Goal: Task Accomplishment & Management: Complete application form

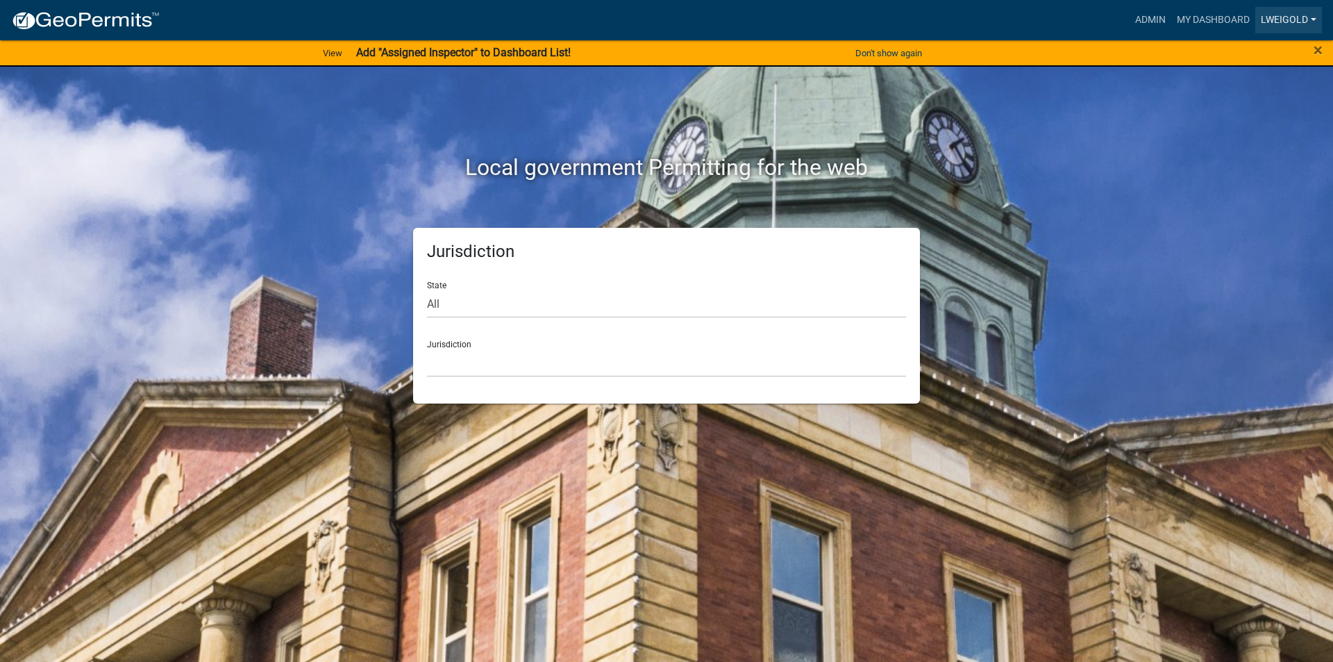
click at [1290, 10] on link "lweigold" at bounding box center [1289, 20] width 67 height 26
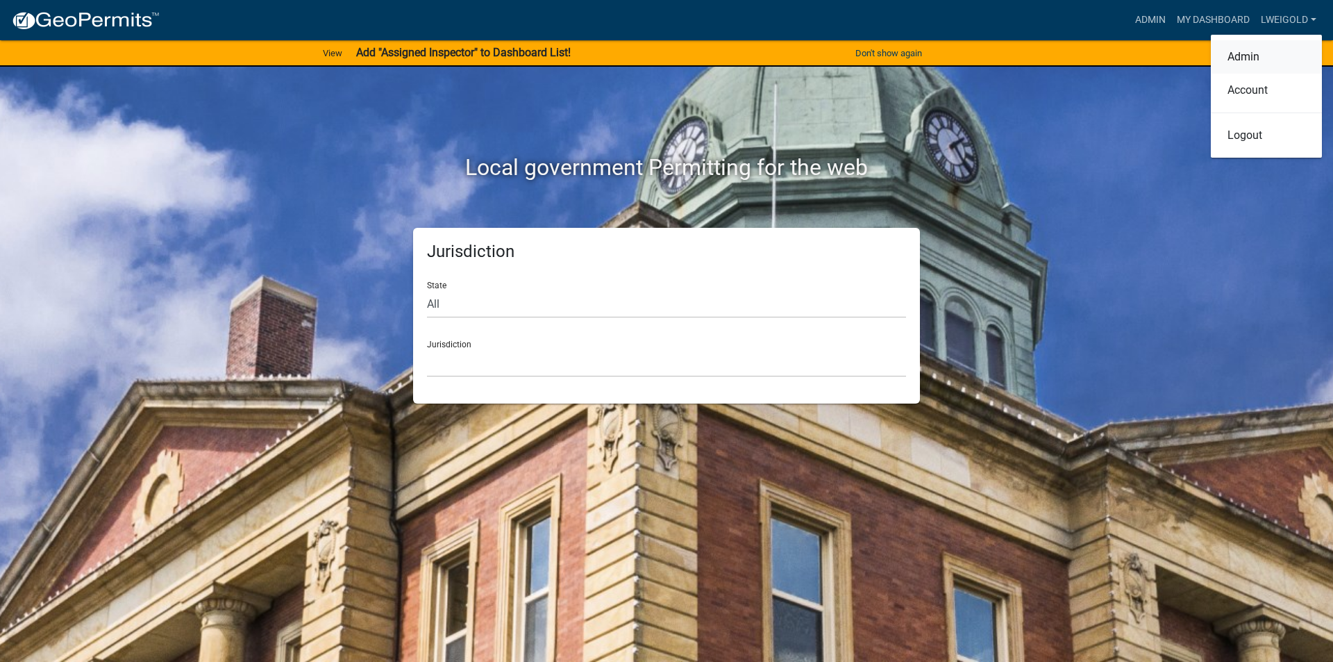
click at [1258, 56] on link "Admin" at bounding box center [1266, 56] width 111 height 33
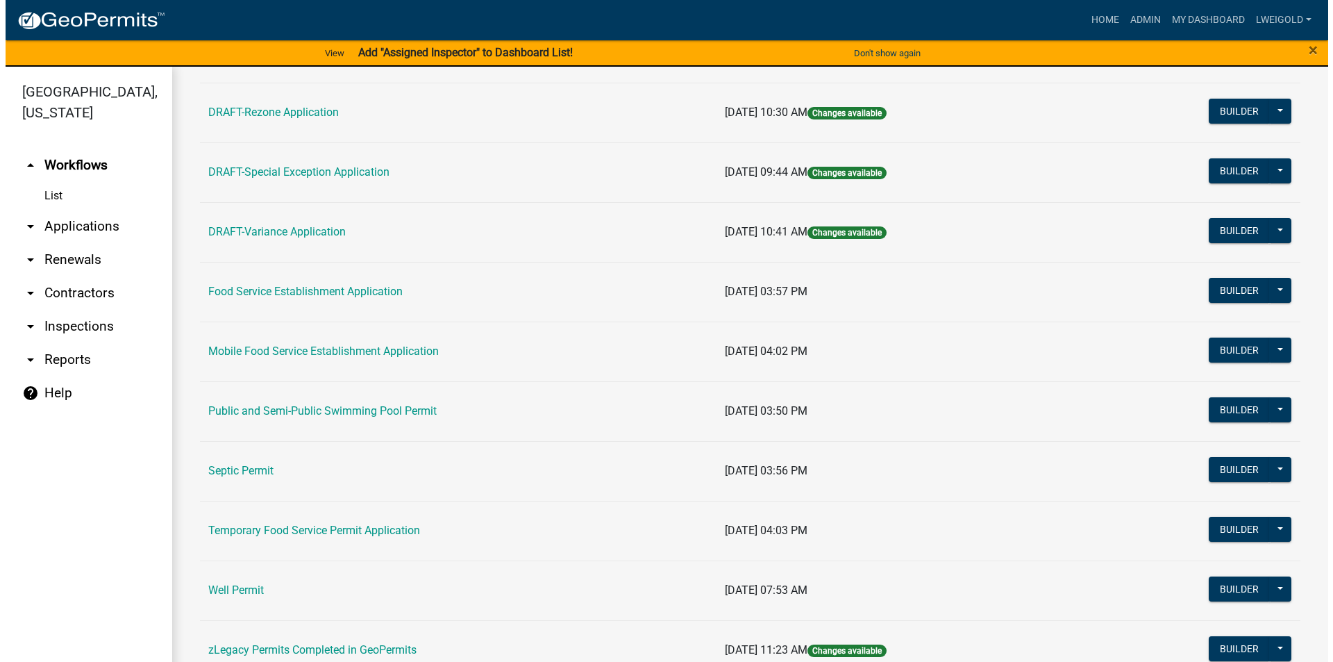
scroll to position [583, 0]
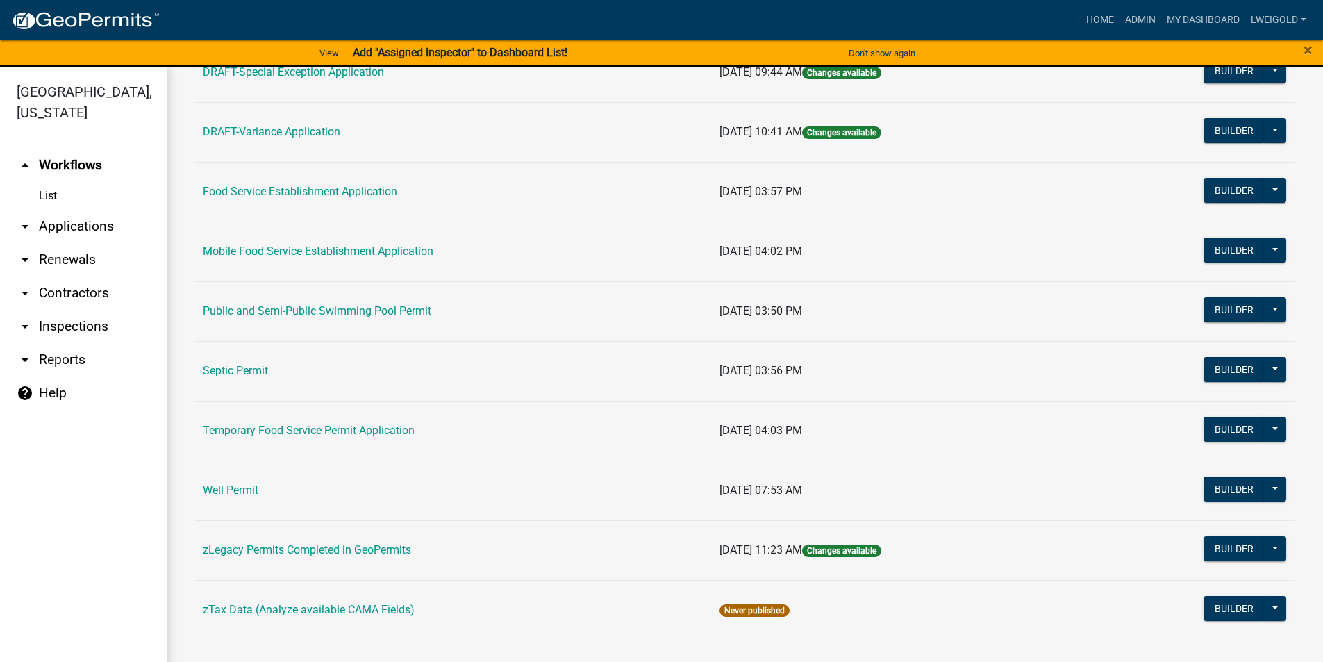
click at [1279, 375] on td "Builder Published Disable Archive History Copy Hide from Public Start Applicati…" at bounding box center [1190, 371] width 210 height 60
click at [1264, 372] on button at bounding box center [1275, 369] width 22 height 25
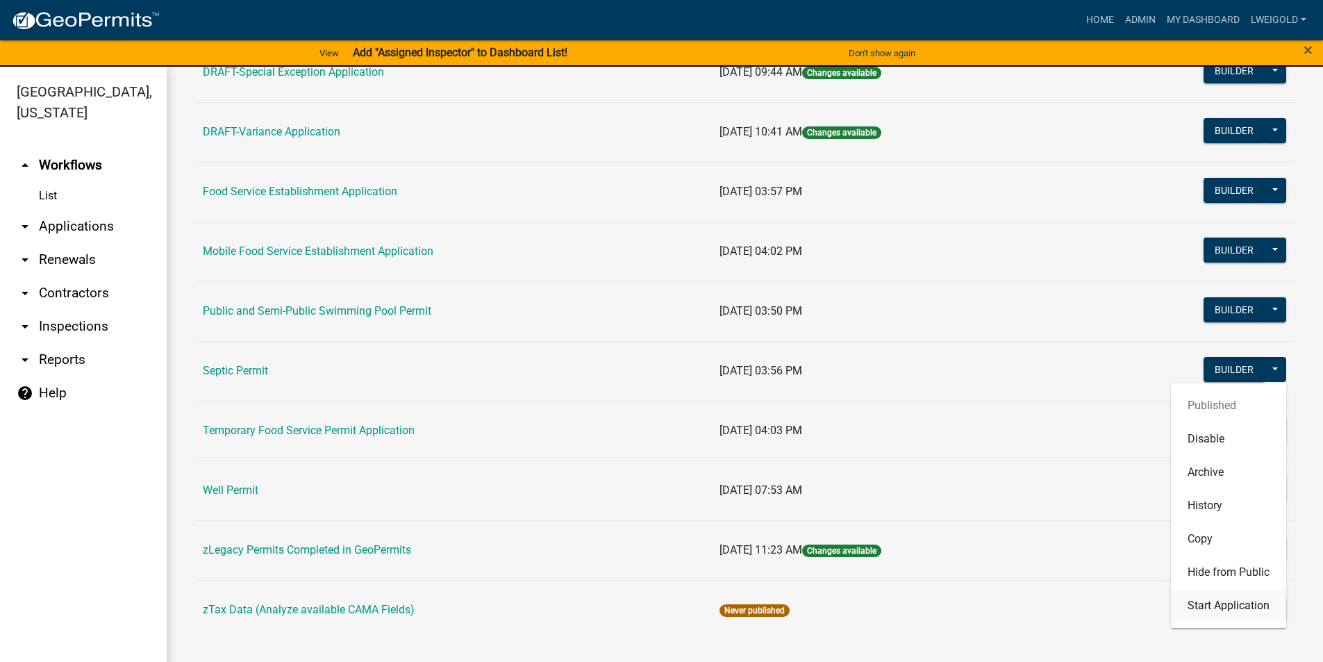
click at [1249, 611] on button "Start Application" at bounding box center [1228, 605] width 115 height 33
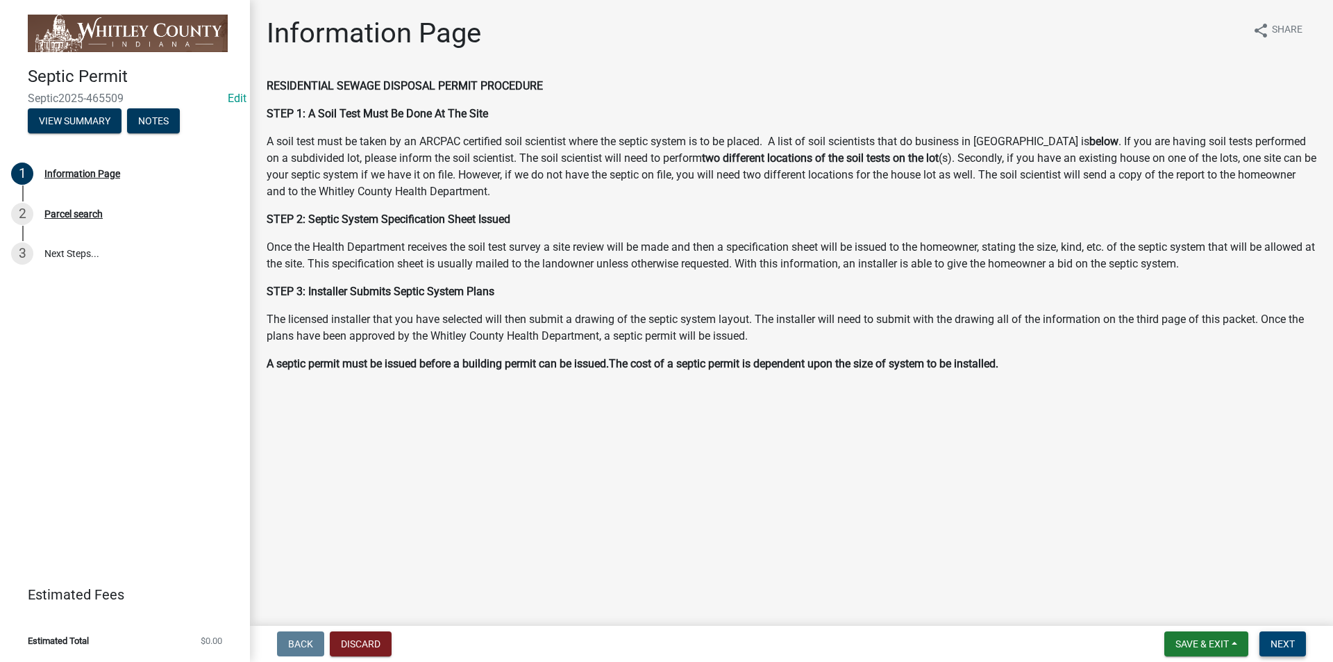
click at [1294, 641] on span "Next" at bounding box center [1283, 643] width 24 height 11
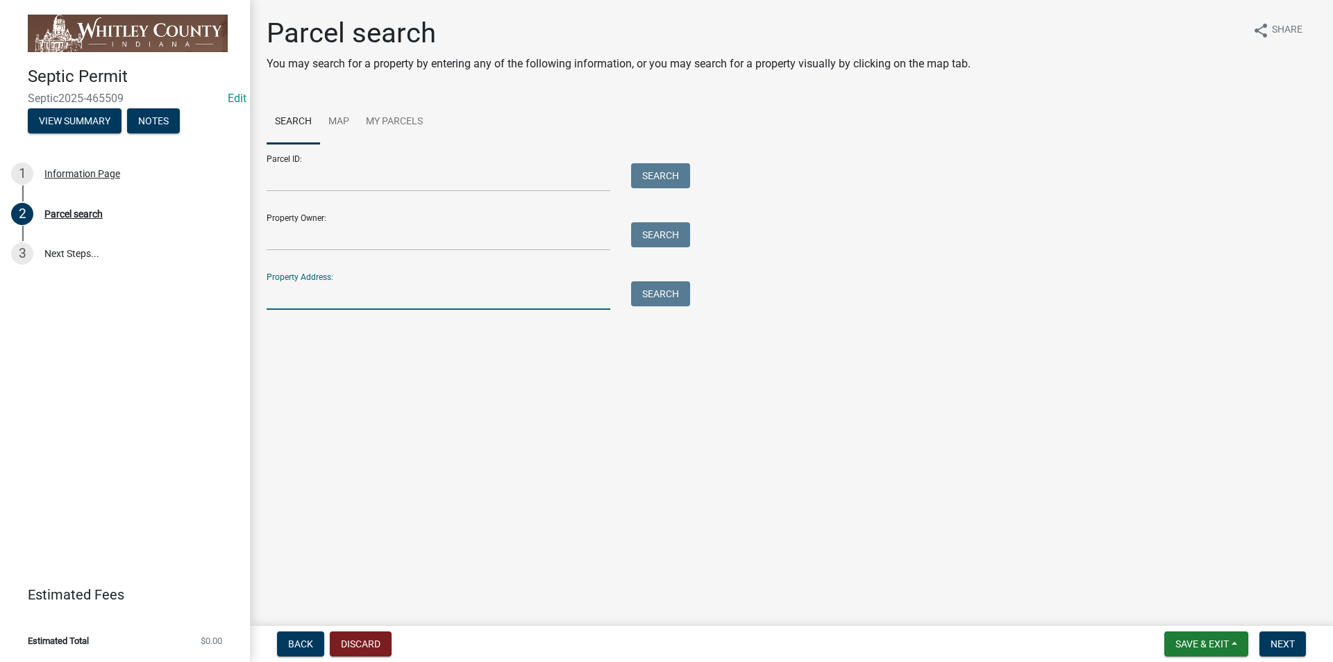
click at [318, 298] on input "Property Address:" at bounding box center [439, 295] width 344 height 28
type input "6150 W"
click at [672, 303] on button "Search" at bounding box center [660, 293] width 59 height 25
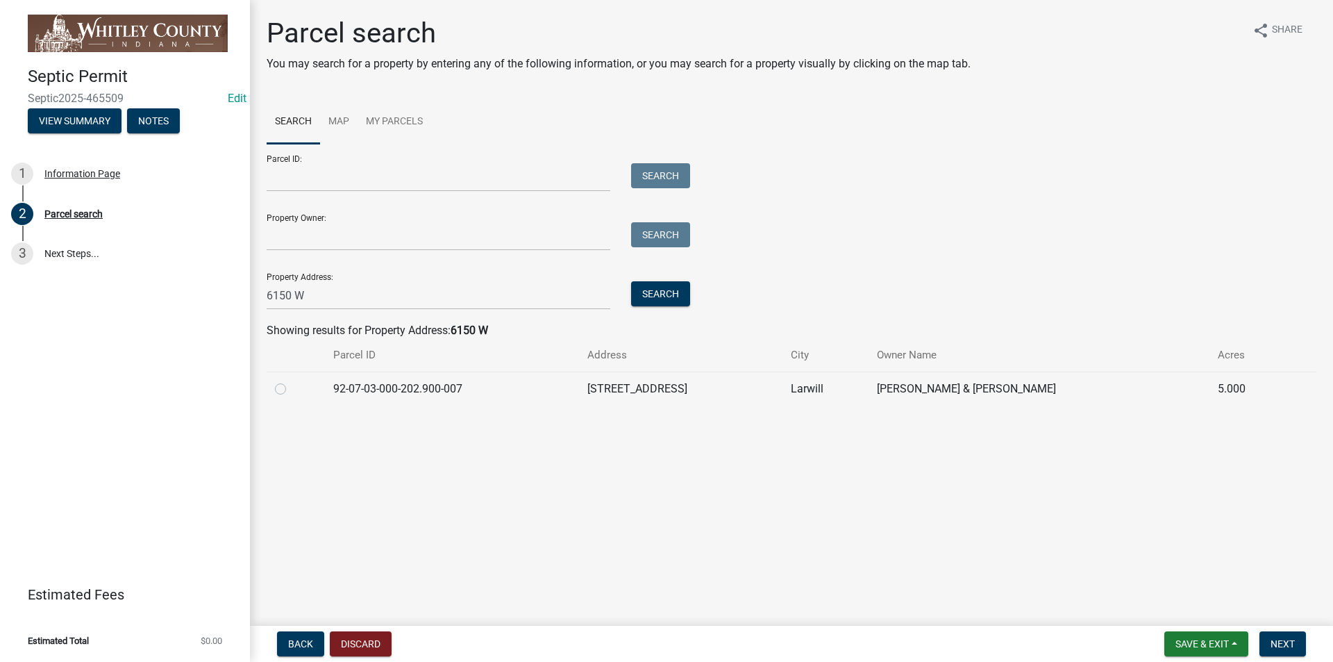
click at [292, 381] on label at bounding box center [292, 381] width 0 height 0
click at [292, 390] on input "radio" at bounding box center [296, 385] width 9 height 9
radio input "true"
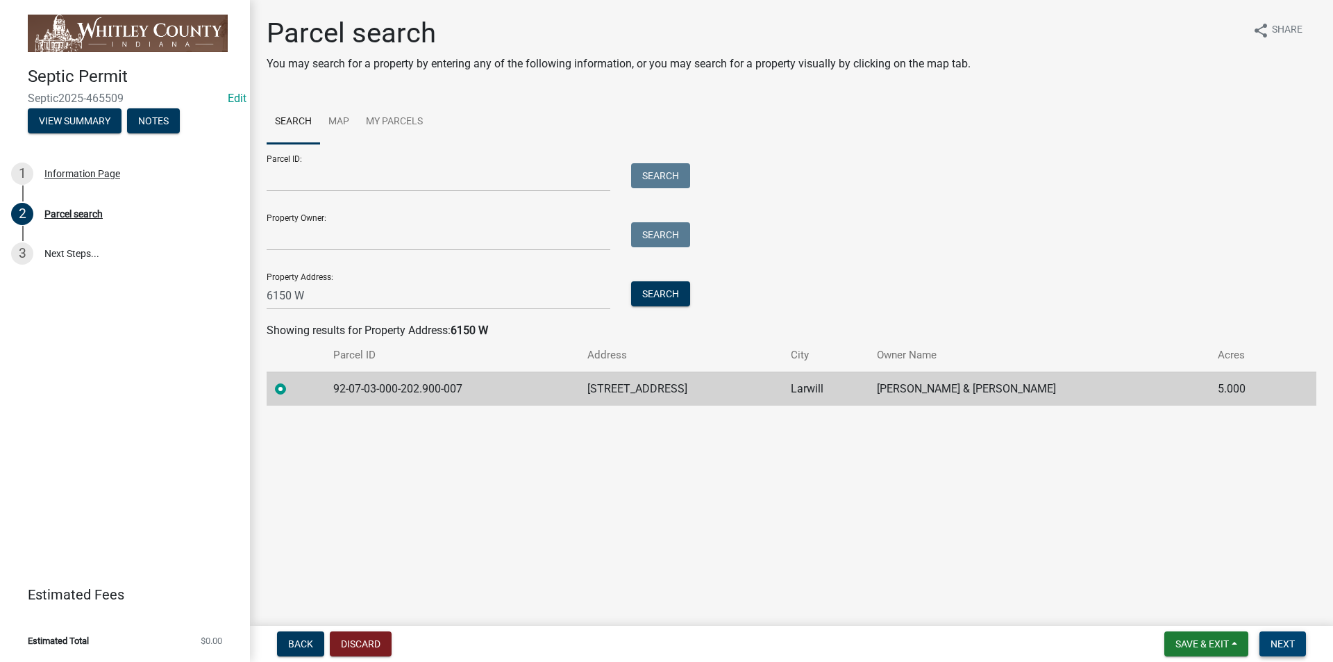
click at [1293, 644] on span "Next" at bounding box center [1283, 643] width 24 height 11
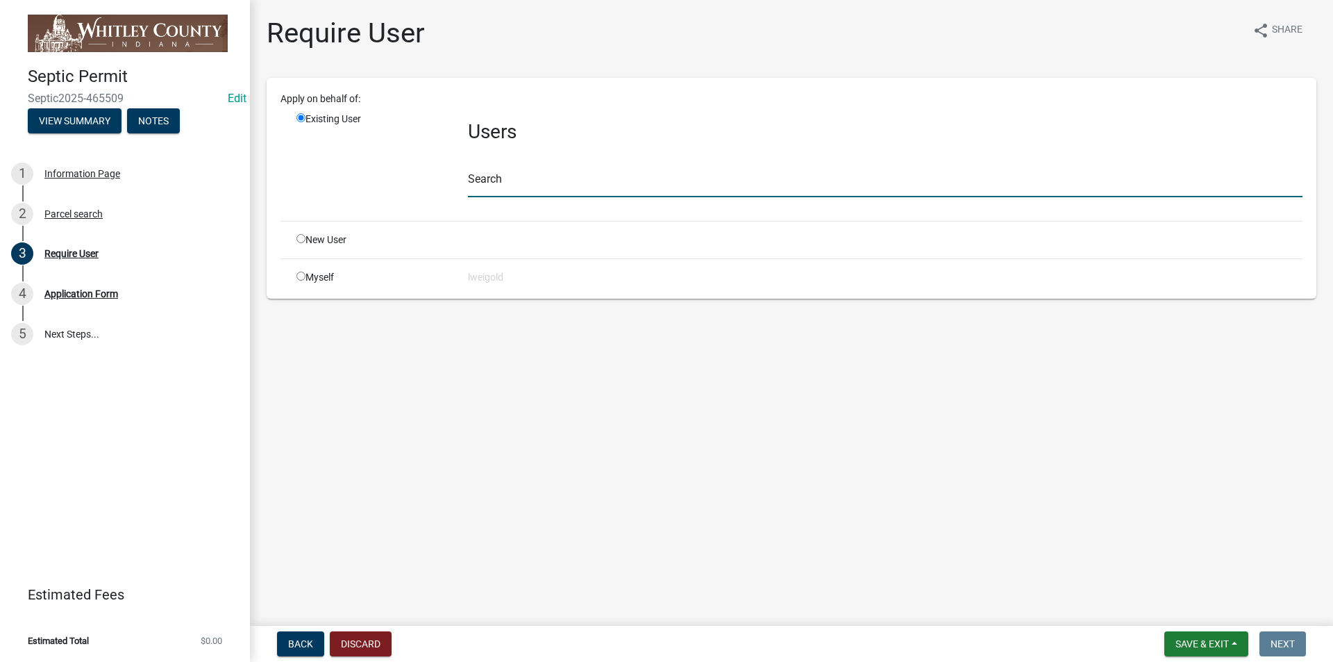
click at [479, 177] on input "text" at bounding box center [885, 183] width 835 height 28
type input "WhitleyH"
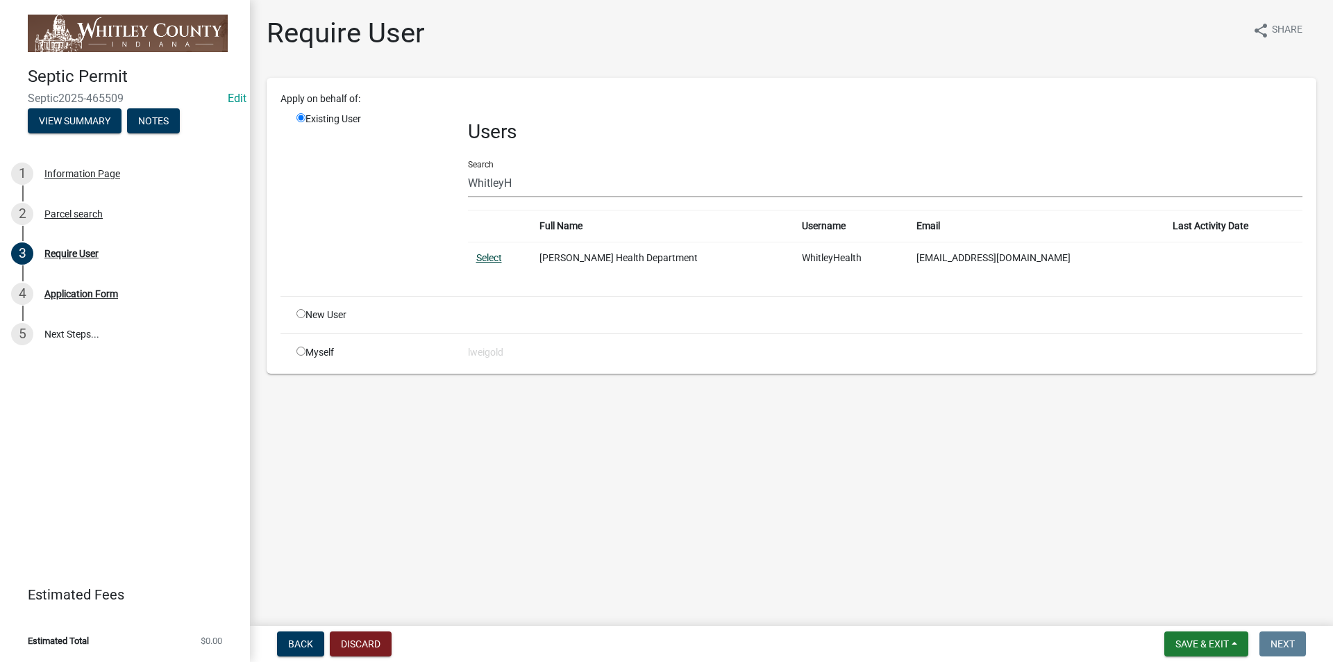
click at [486, 260] on link "Select" at bounding box center [489, 257] width 26 height 11
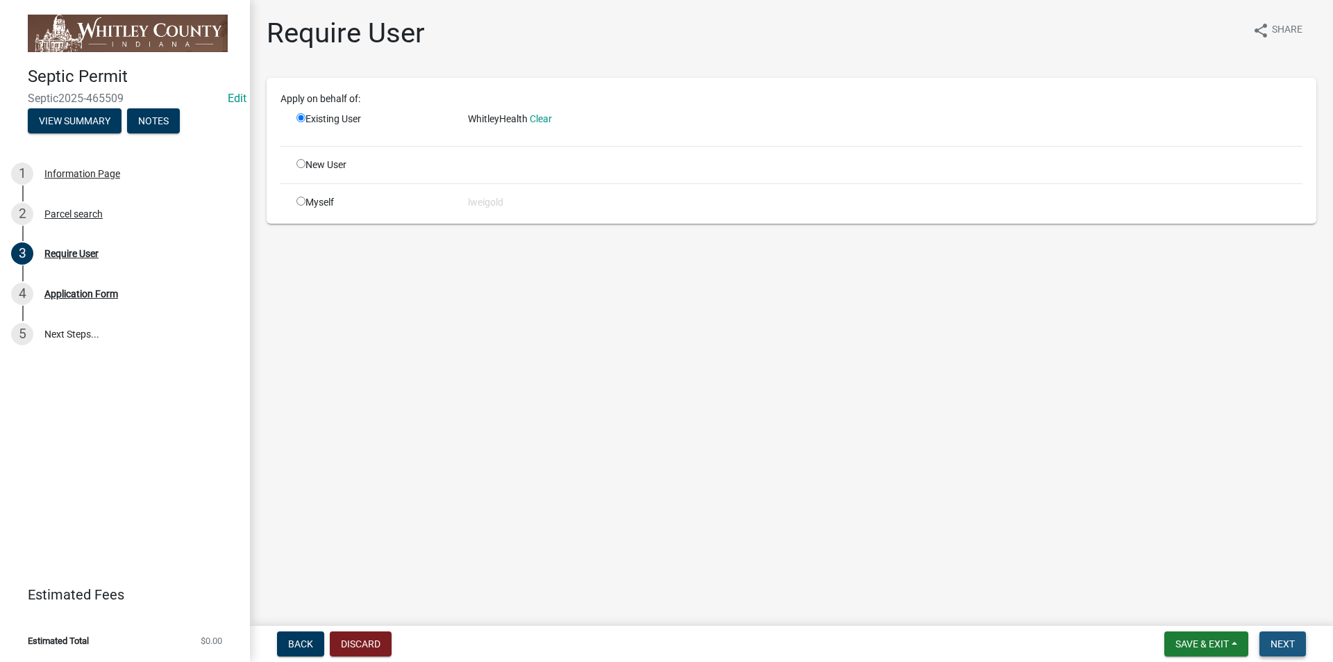
click at [1293, 644] on span "Next" at bounding box center [1283, 643] width 24 height 11
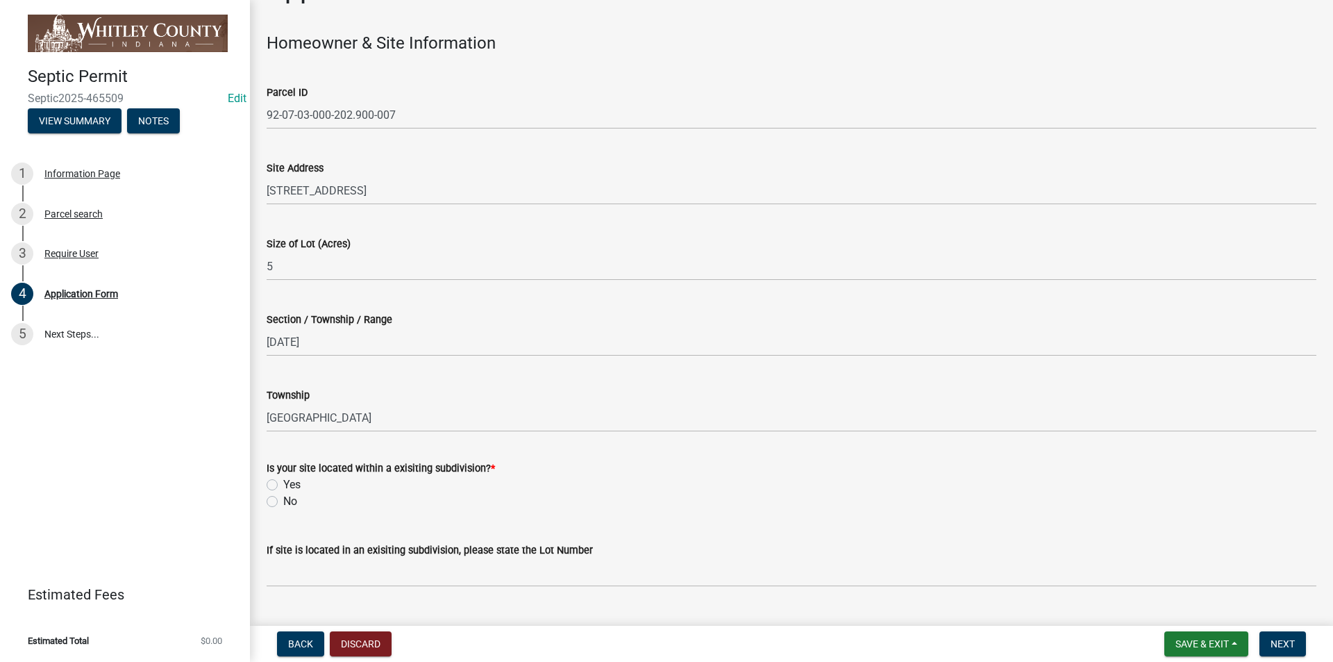
scroll to position [208, 0]
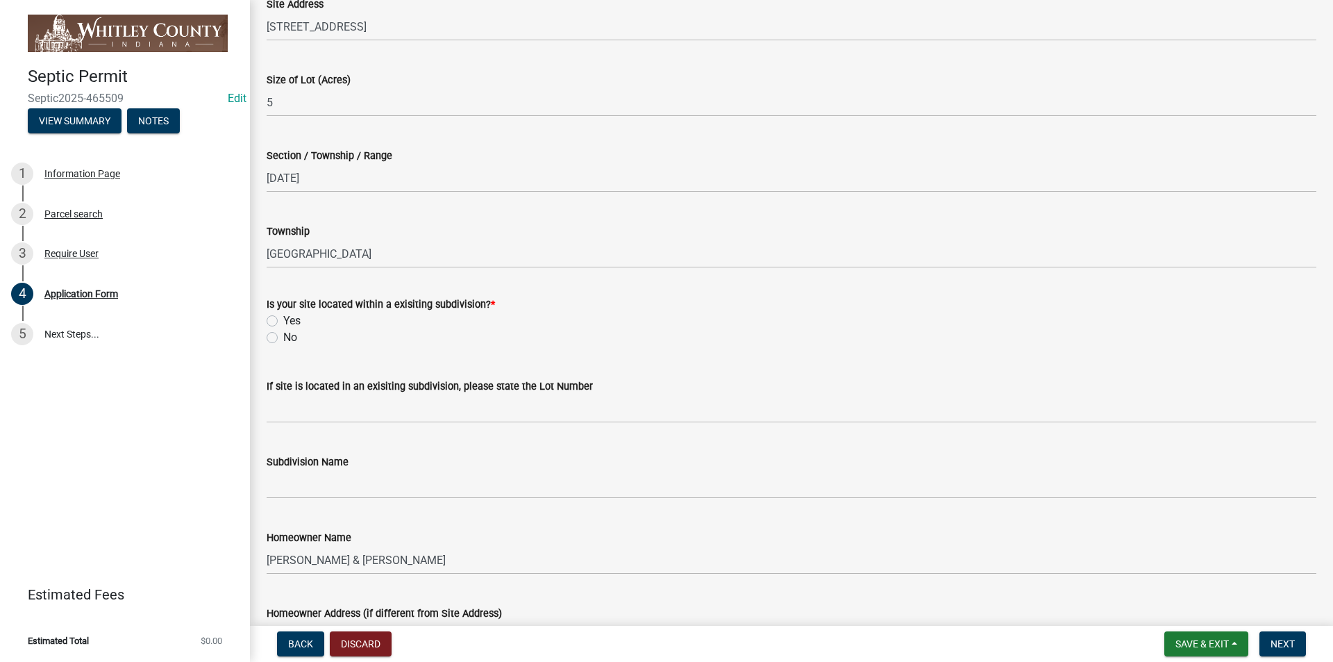
click at [283, 334] on label "No" at bounding box center [290, 337] width 14 height 17
click at [283, 334] on input "No" at bounding box center [287, 333] width 9 height 9
radio input "true"
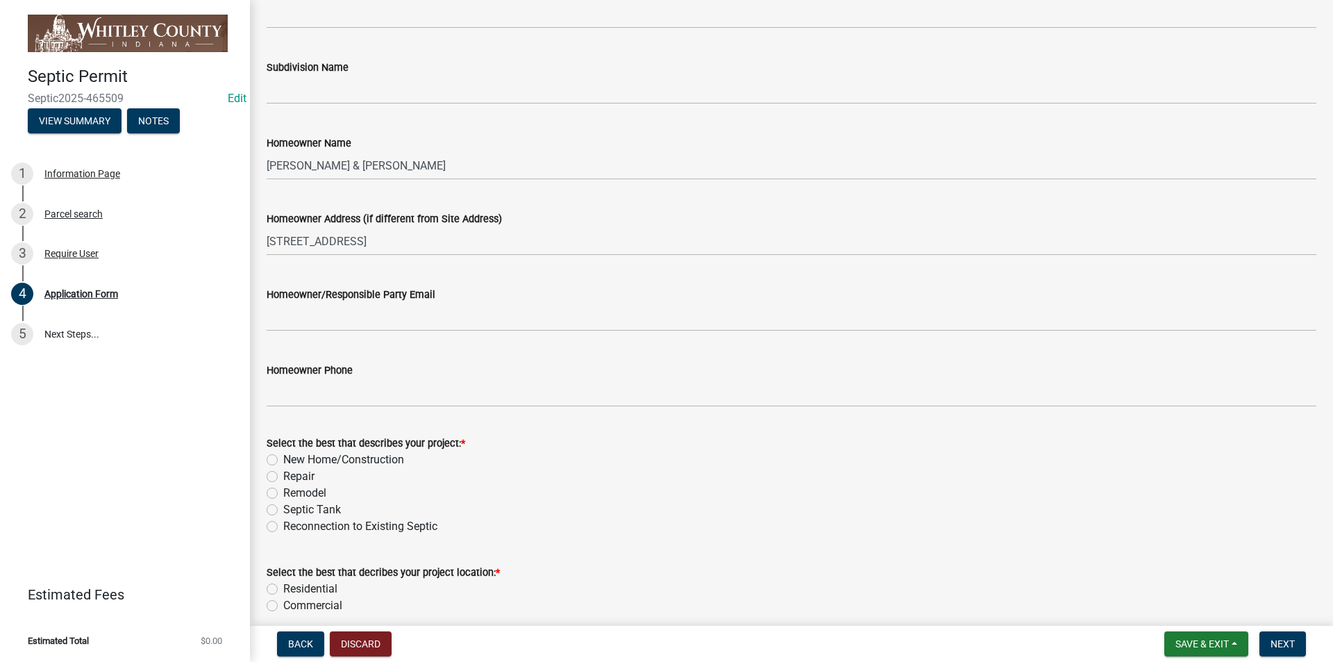
scroll to position [694, 0]
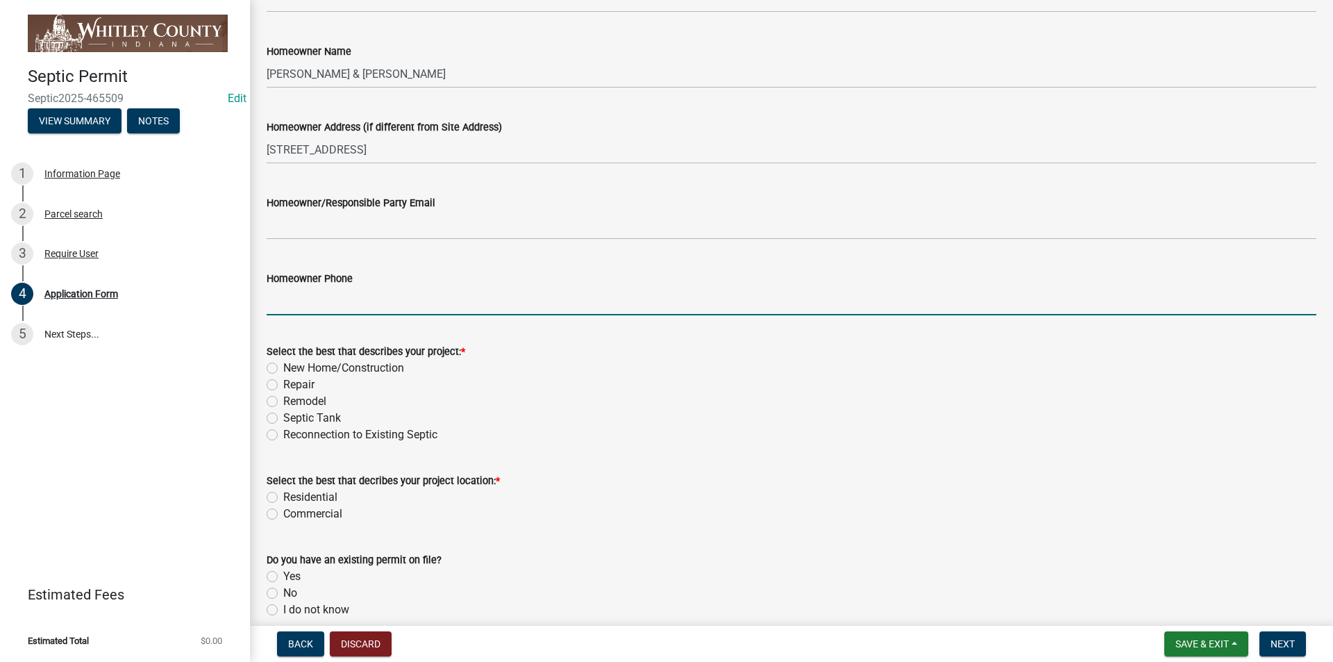
click at [276, 305] on input "Homeowner Phone" at bounding box center [792, 301] width 1050 height 28
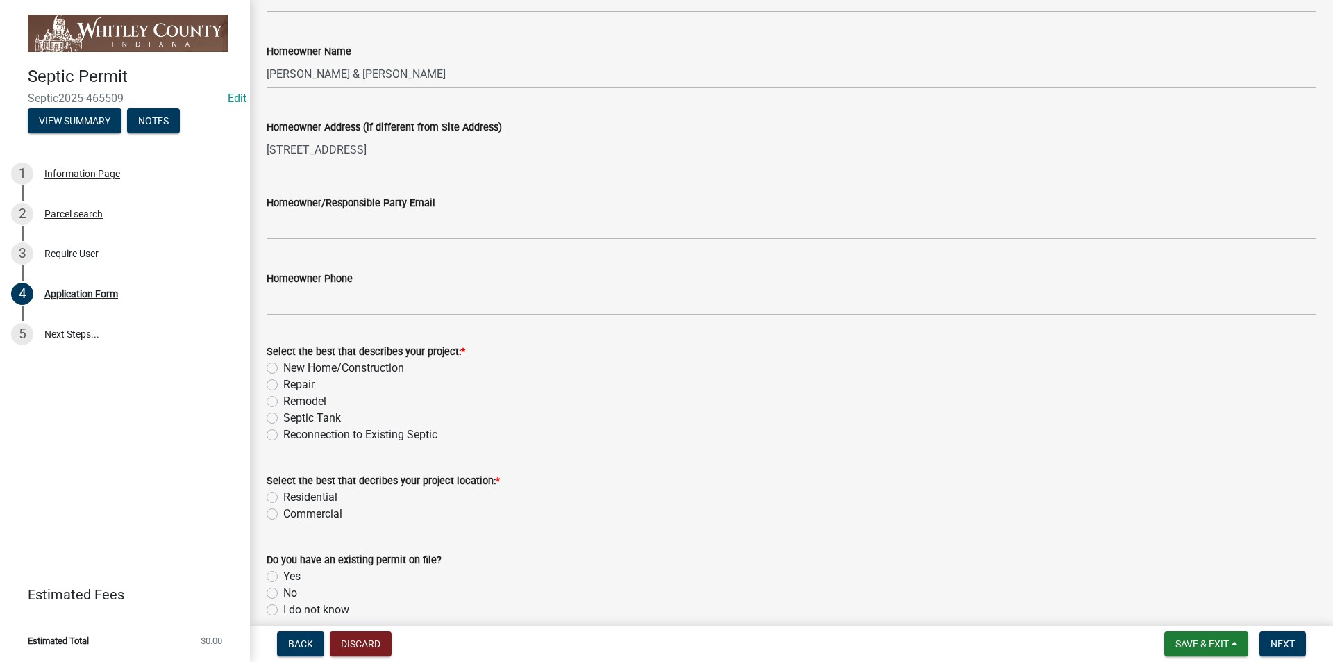
click at [283, 369] on label "New Home/Construction" at bounding box center [343, 368] width 121 height 17
click at [283, 369] on input "New Home/Construction" at bounding box center [287, 364] width 9 height 9
radio input "true"
click at [283, 369] on label "New Home/Construction" at bounding box center [343, 368] width 121 height 17
click at [283, 369] on input "New Home/Construction" at bounding box center [287, 364] width 9 height 9
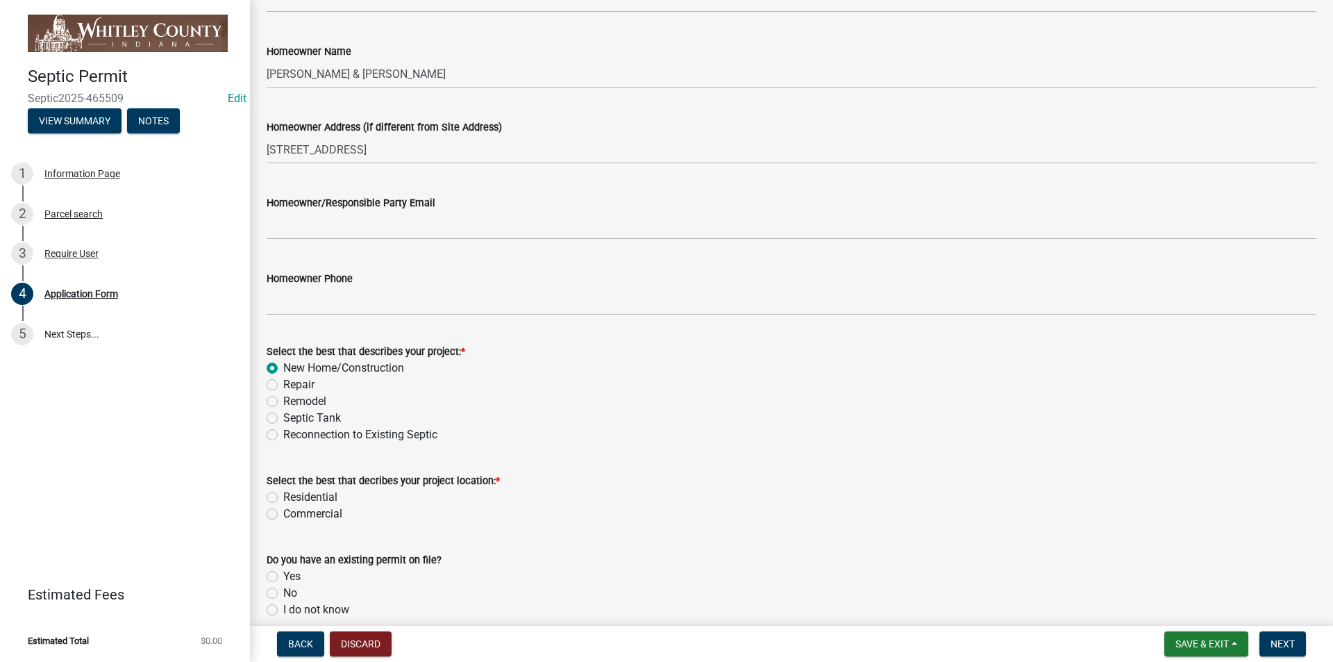
click at [283, 368] on label "New Home/Construction" at bounding box center [343, 368] width 121 height 17
click at [283, 368] on input "New Home/Construction" at bounding box center [287, 364] width 9 height 9
click at [283, 385] on label "Repair" at bounding box center [298, 384] width 31 height 17
click at [283, 385] on input "Repair" at bounding box center [287, 380] width 9 height 9
radio input "true"
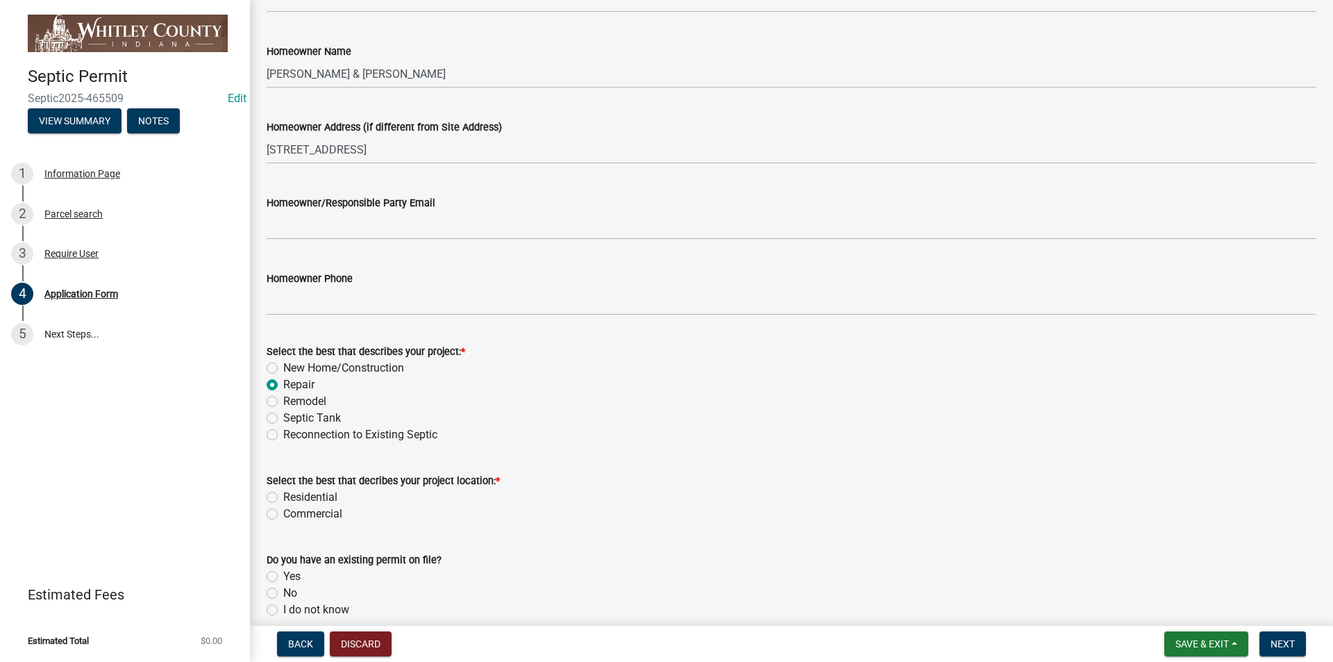
click at [283, 494] on label "Residential" at bounding box center [310, 497] width 54 height 17
click at [283, 494] on input "Residential" at bounding box center [287, 493] width 9 height 9
radio input "true"
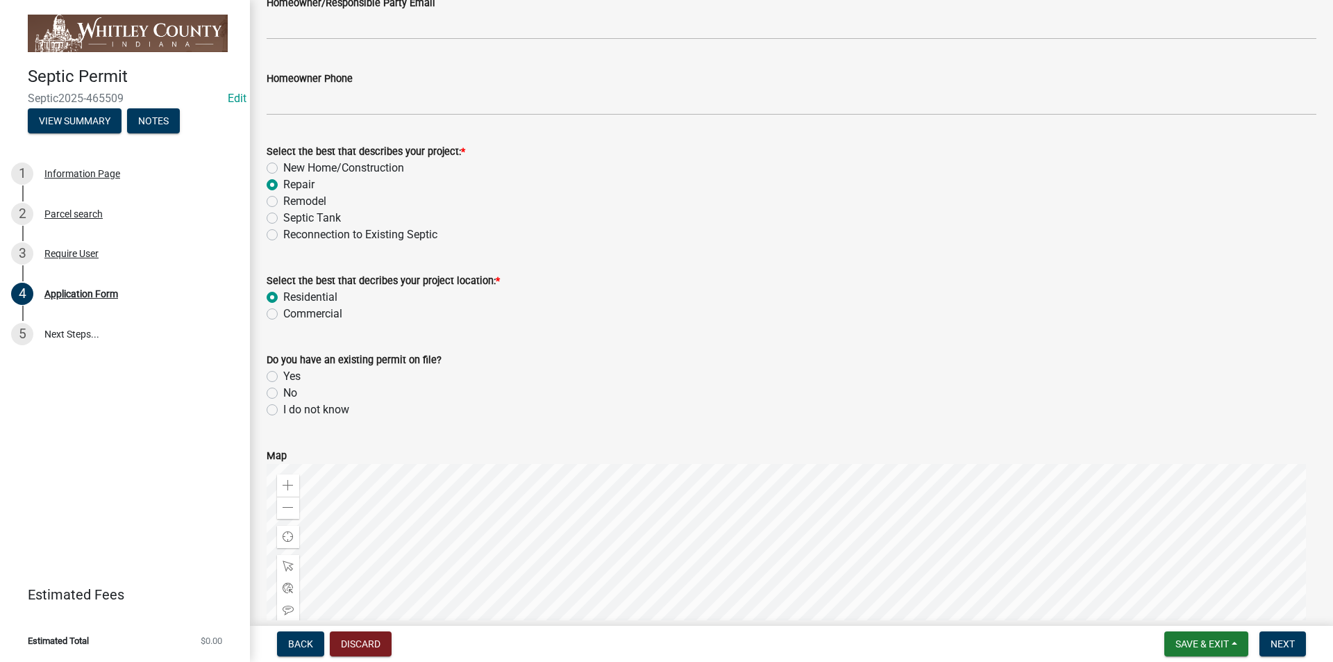
scroll to position [903, 0]
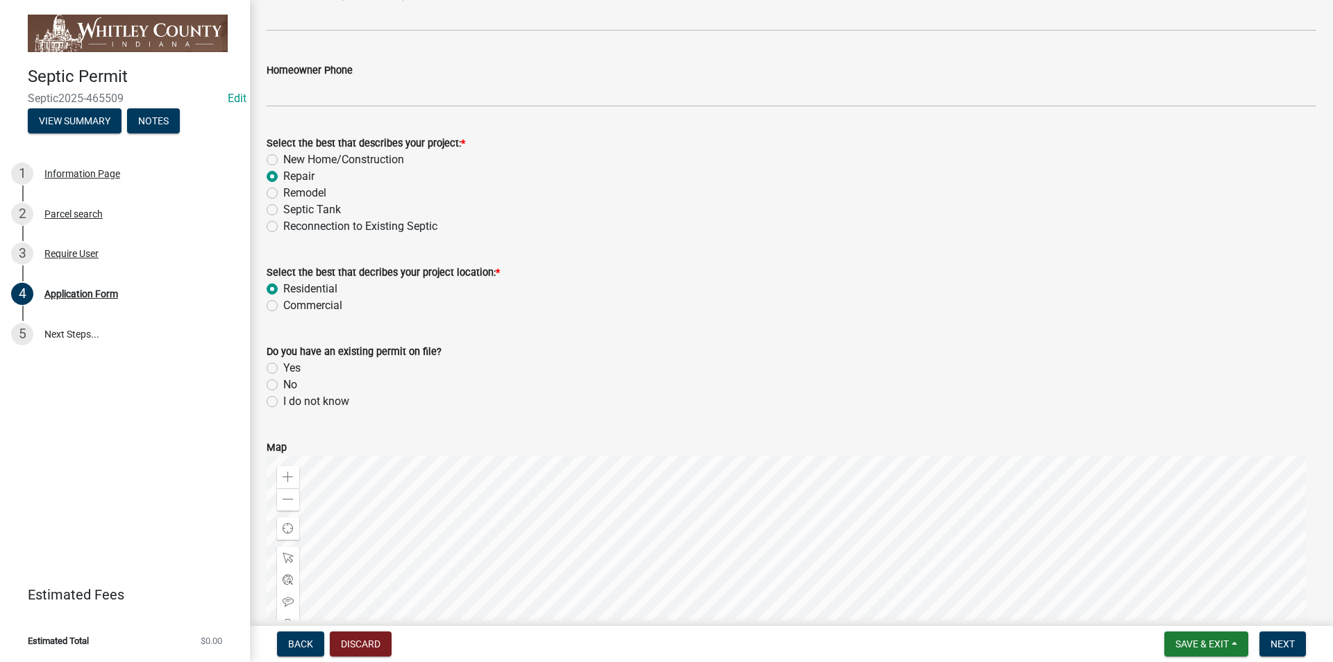
click at [283, 383] on label "No" at bounding box center [290, 384] width 14 height 17
click at [283, 383] on input "No" at bounding box center [287, 380] width 9 height 9
radio input "true"
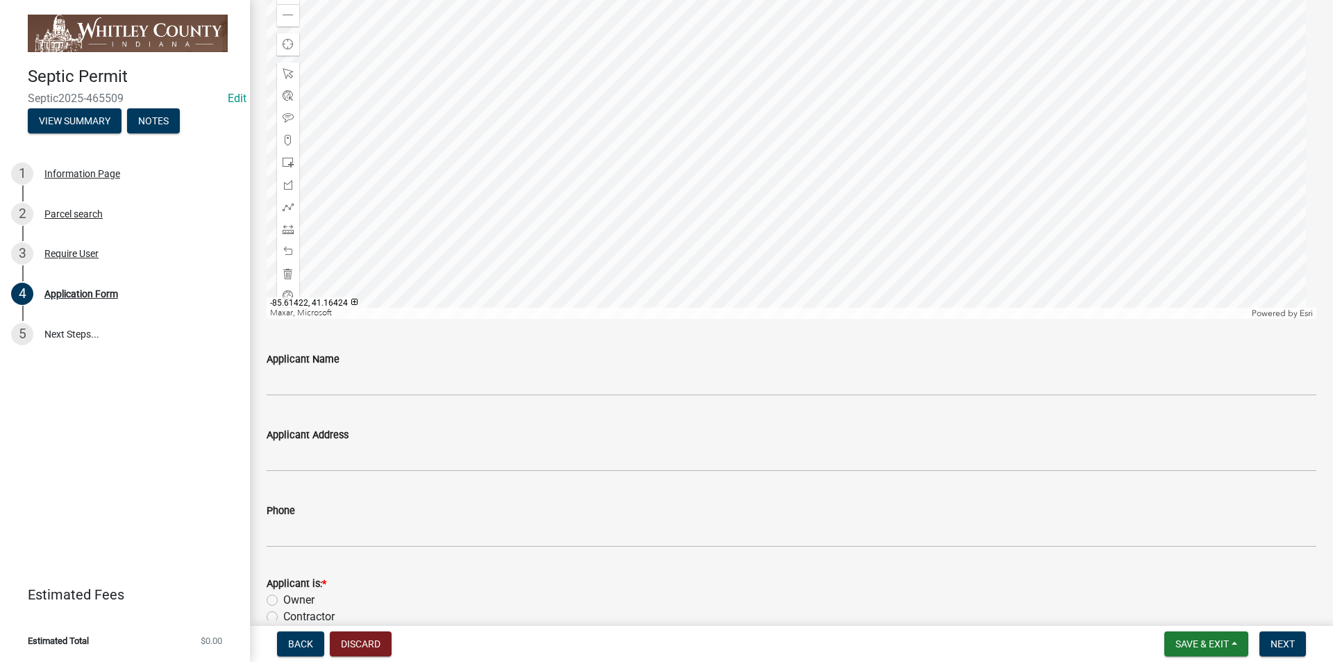
scroll to position [1389, 0]
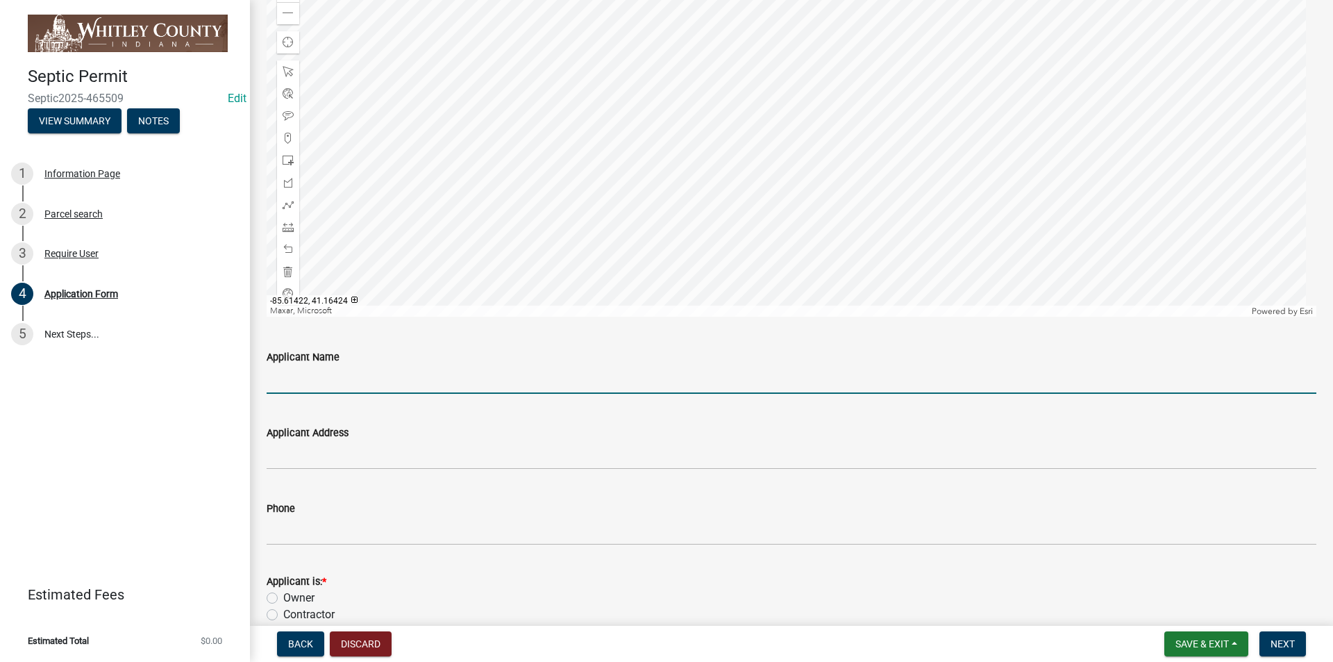
click at [279, 381] on input "Applicant Name" at bounding box center [792, 379] width 1050 height 28
type input "[STREET_ADDRESS]"
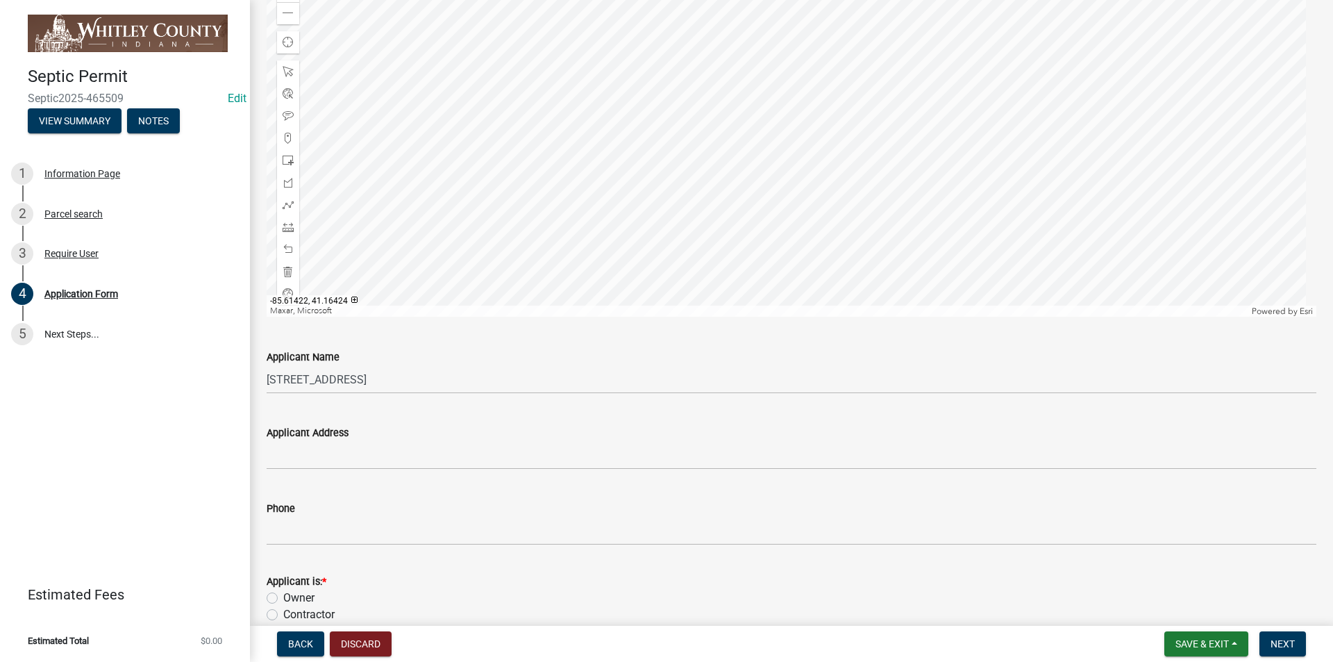
drag, startPoint x: 265, startPoint y: 379, endPoint x: 310, endPoint y: 377, distance: 44.5
click at [310, 377] on div "Applicant Name [STREET_ADDRESS]" at bounding box center [791, 361] width 1071 height 65
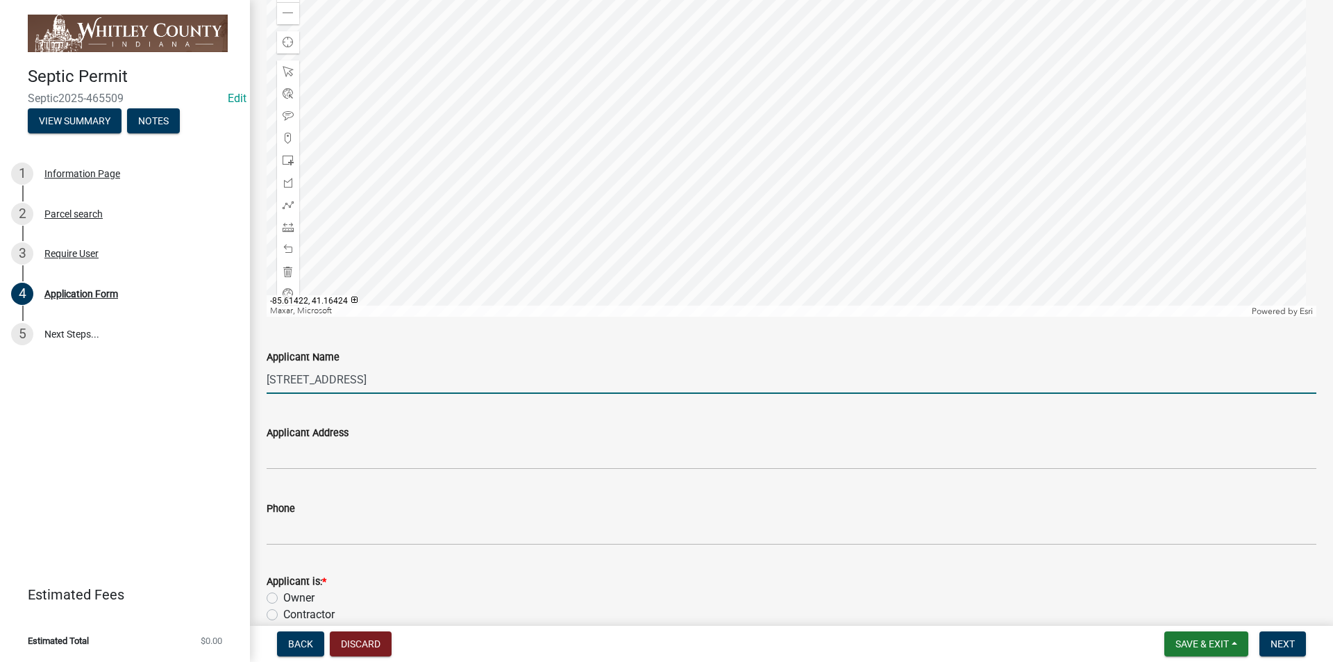
drag, startPoint x: 267, startPoint y: 378, endPoint x: 431, endPoint y: 388, distance: 164.2
click at [431, 388] on input "[STREET_ADDRESS]" at bounding box center [792, 379] width 1050 height 28
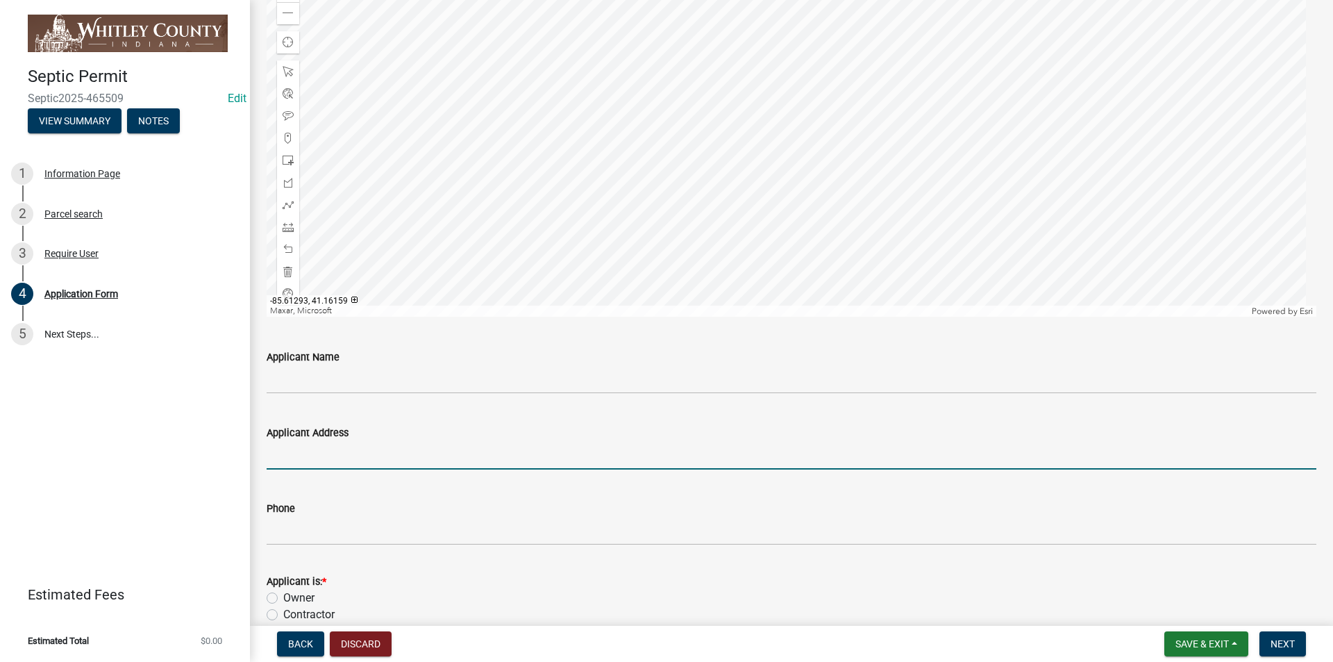
click at [274, 453] on input "Applicant Address" at bounding box center [792, 455] width 1050 height 28
paste input "[STREET_ADDRESS]"
type input "[STREET_ADDRESS]"
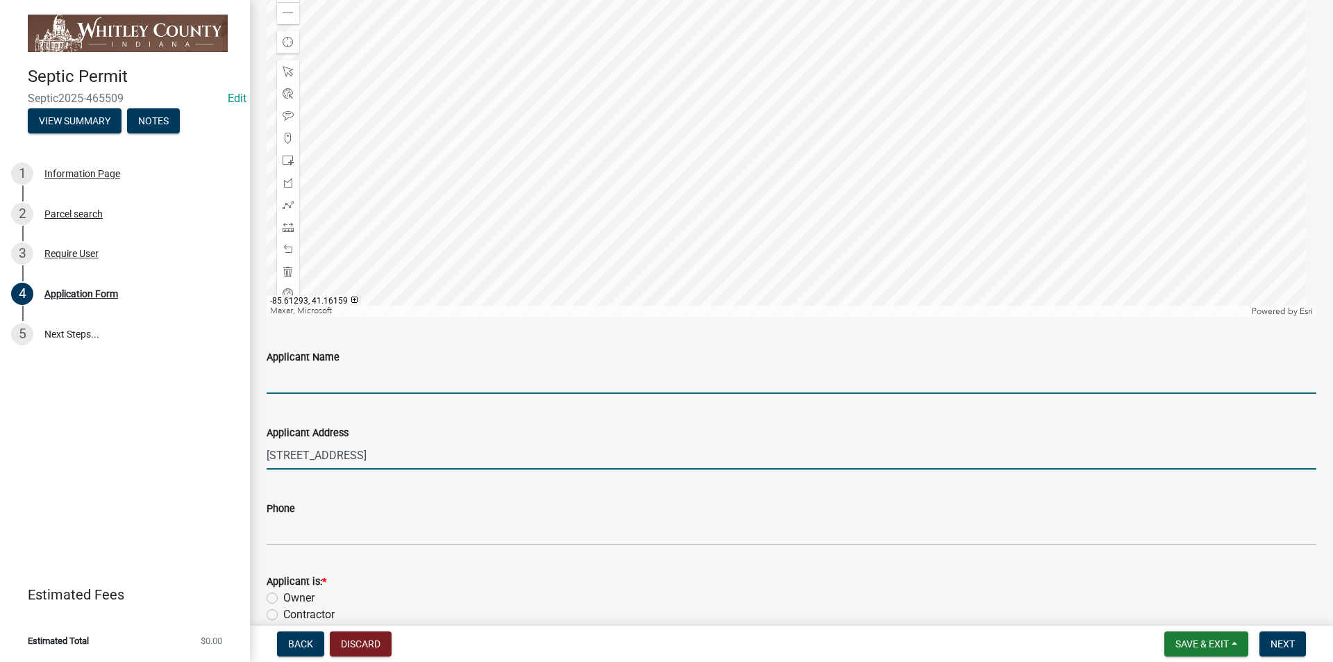
click at [276, 383] on input "Applicant Name" at bounding box center [792, 379] width 1050 height 28
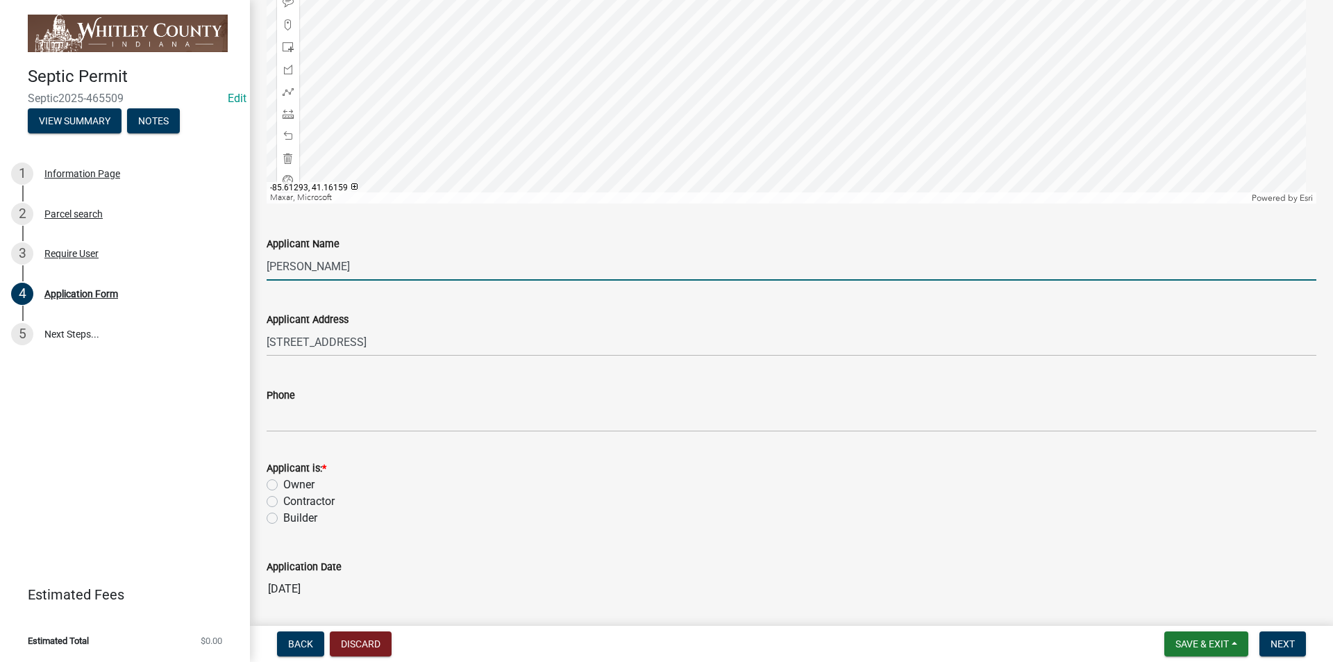
scroll to position [1550, 0]
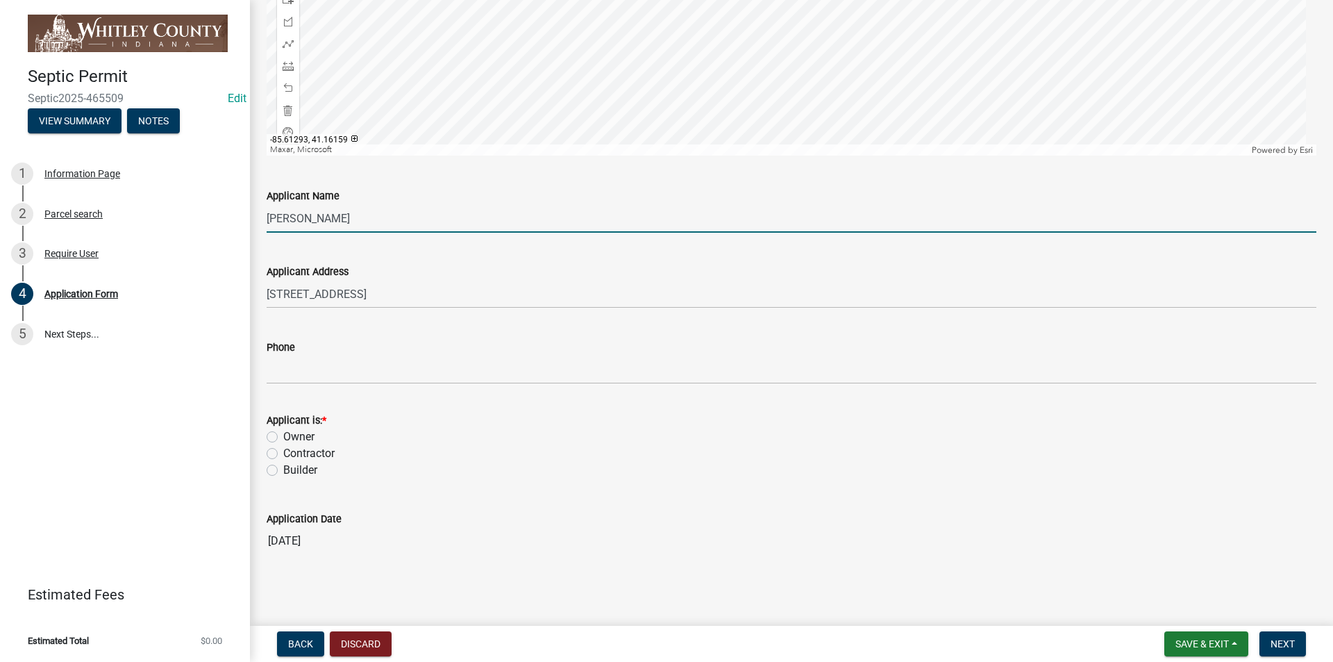
type input "[PERSON_NAME]"
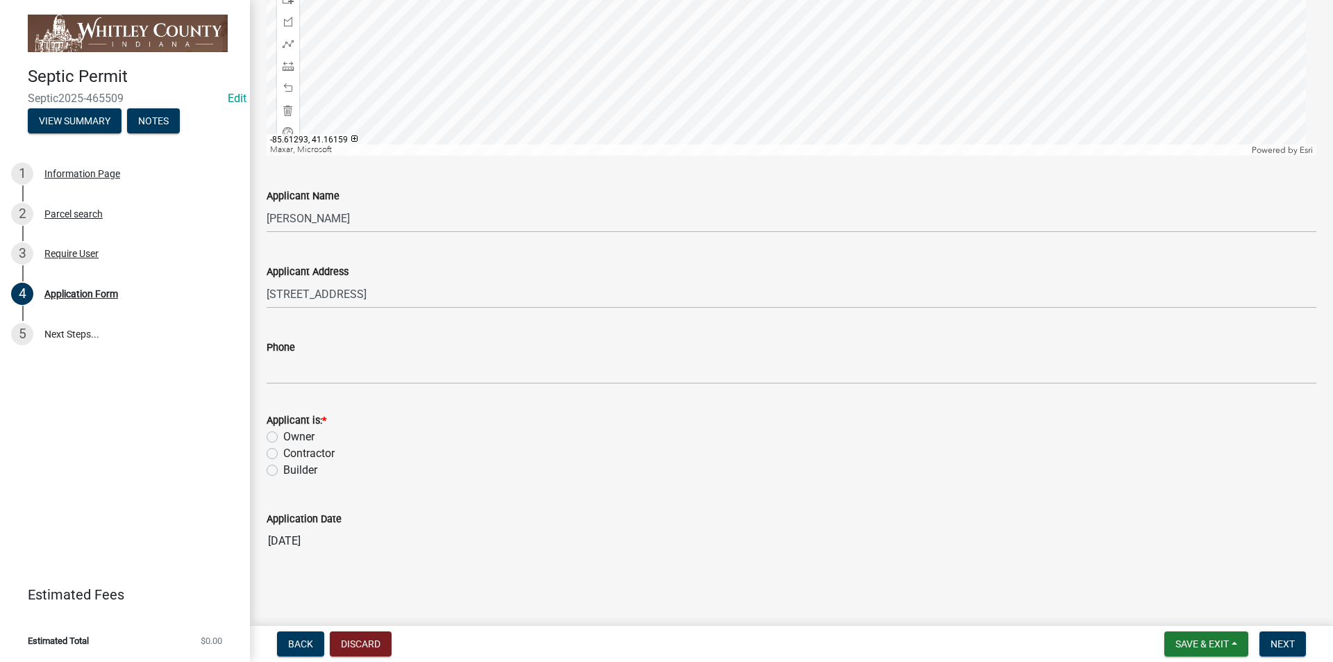
click at [283, 438] on label "Owner" at bounding box center [298, 437] width 31 height 17
click at [283, 438] on input "Owner" at bounding box center [287, 433] width 9 height 9
radio input "true"
click at [1292, 645] on span "Next" at bounding box center [1283, 643] width 24 height 11
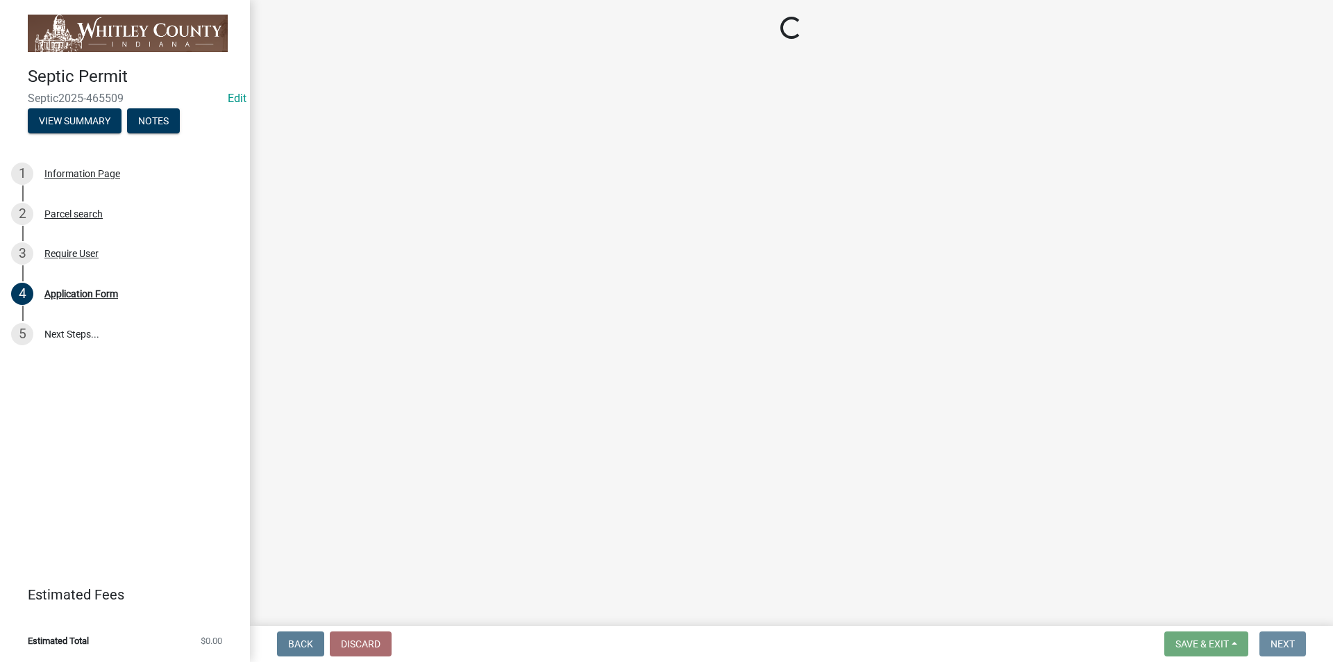
scroll to position [0, 0]
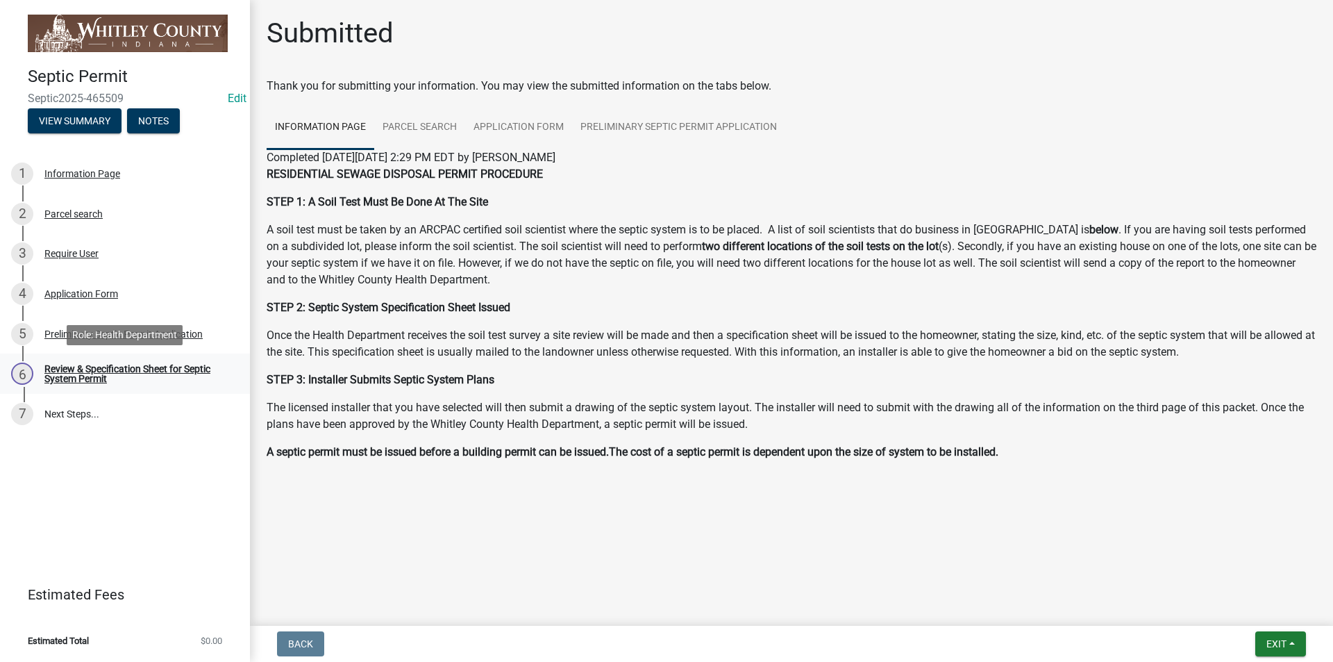
click at [48, 370] on div "Review & Specification Sheet for Septic System Permit" at bounding box center [135, 373] width 183 height 19
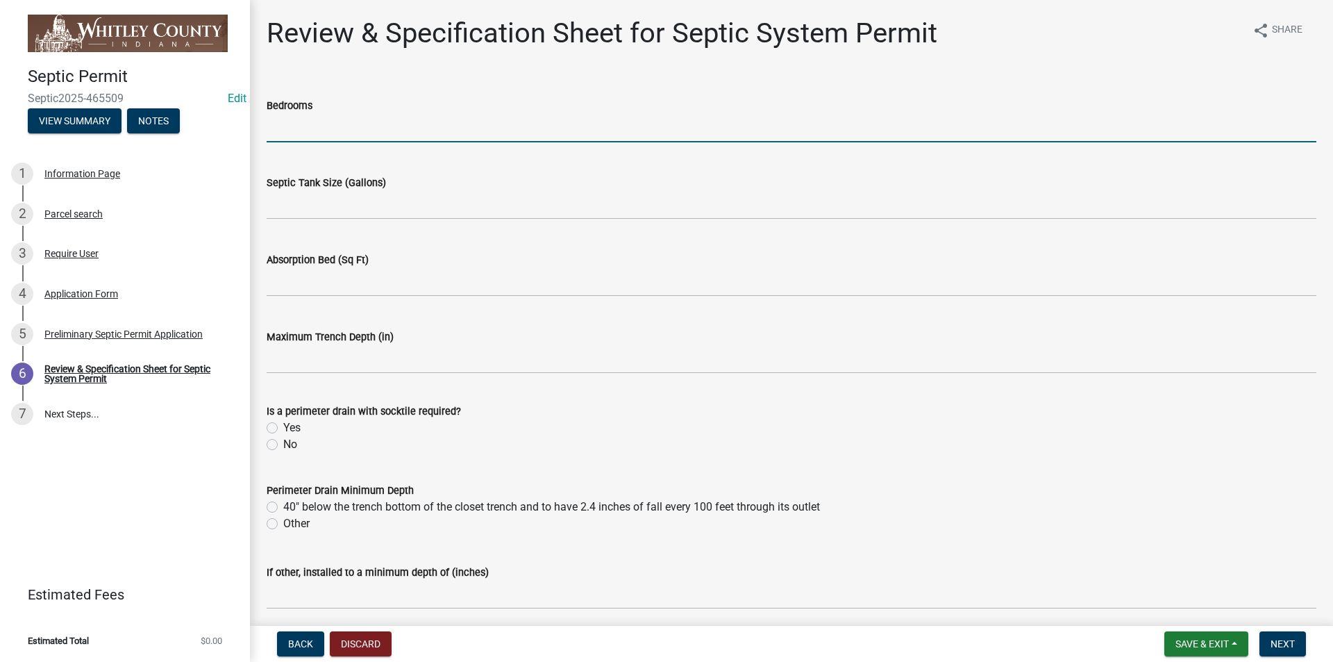
click at [296, 126] on input "text" at bounding box center [792, 128] width 1050 height 28
type input "3"
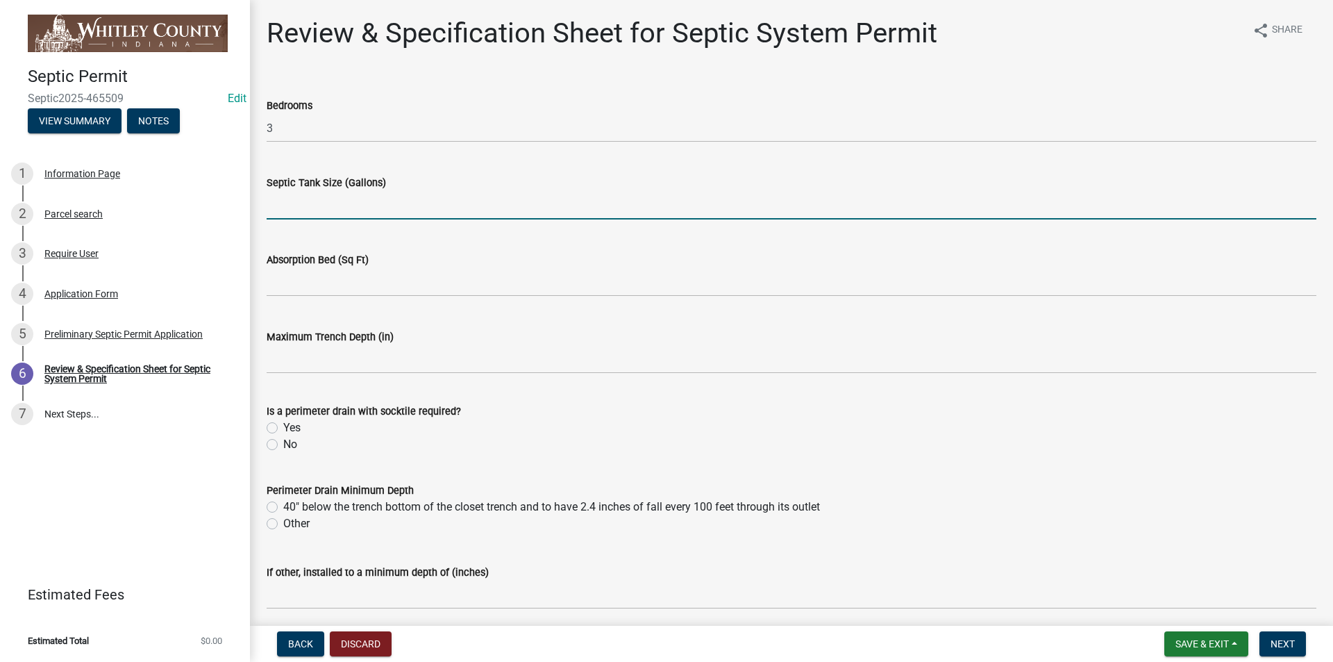
click at [276, 215] on input "text" at bounding box center [792, 205] width 1050 height 28
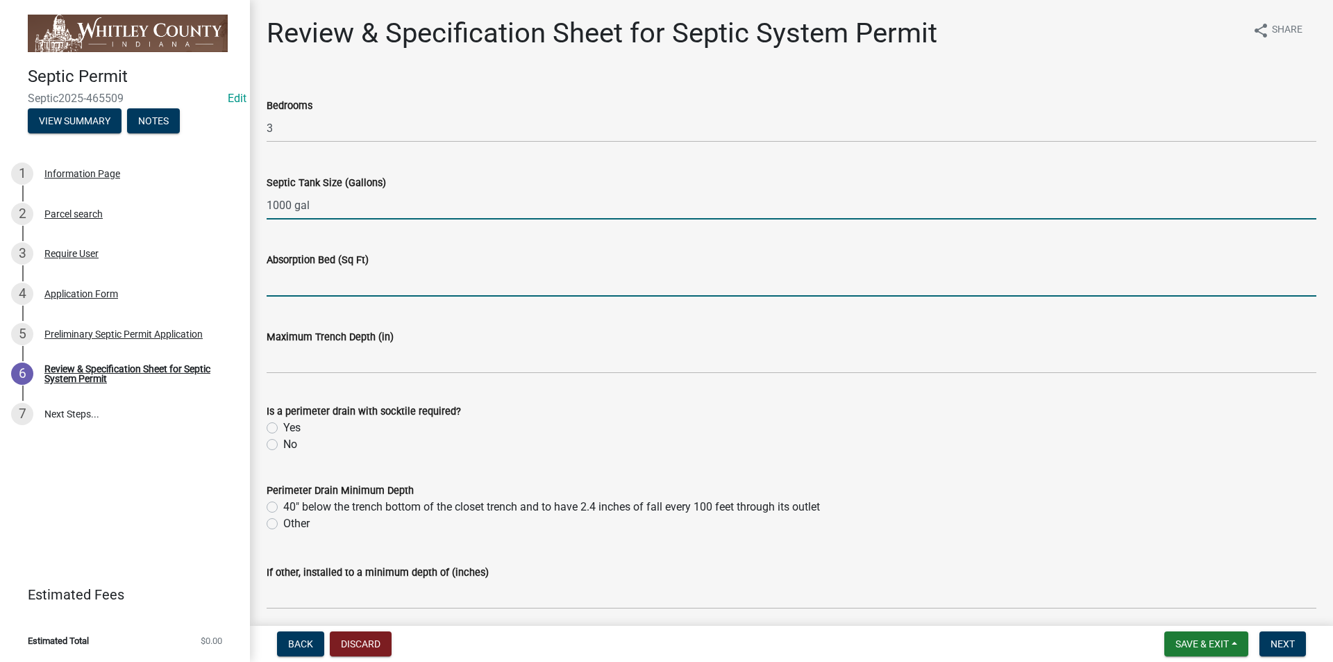
type input "1000"
click at [274, 280] on input "text" at bounding box center [792, 282] width 1050 height 28
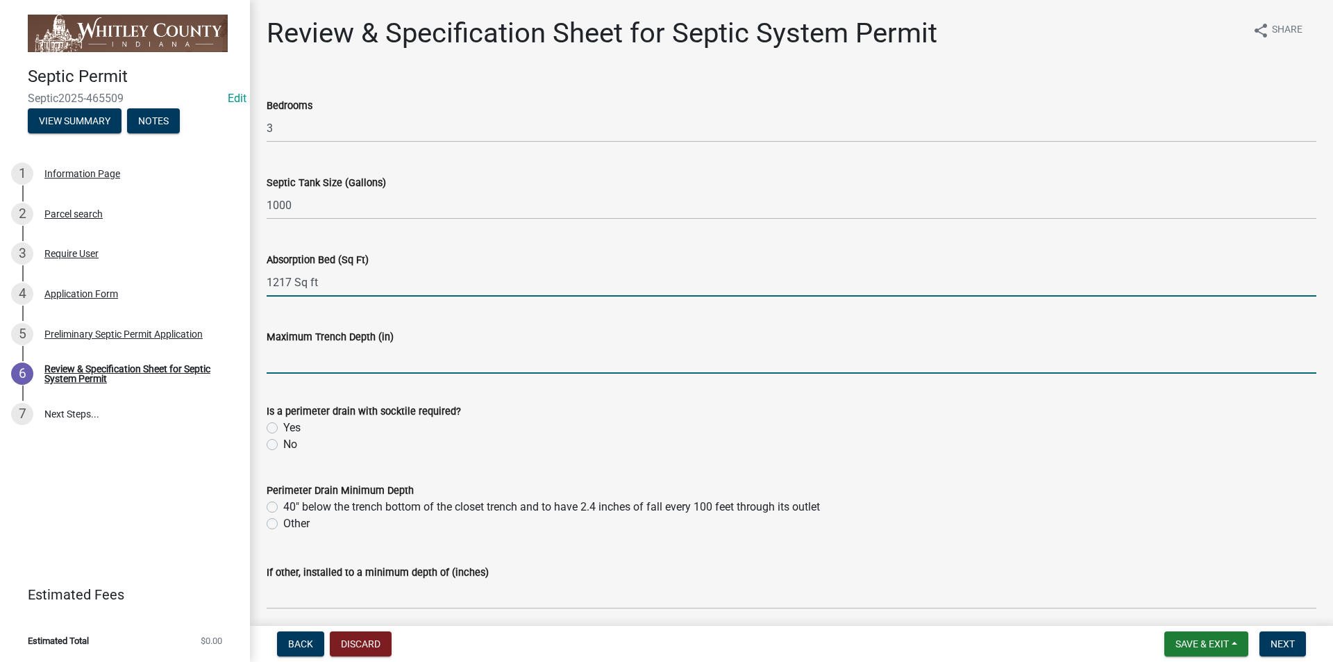
type input "1217"
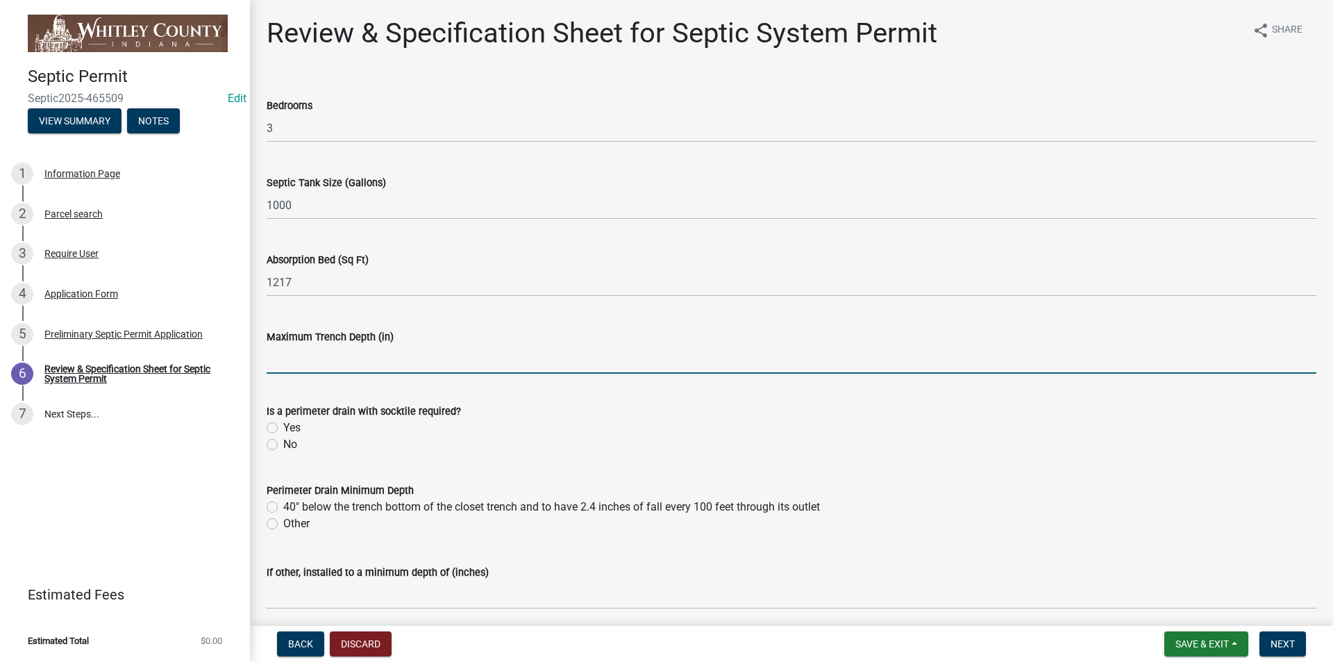
click at [274, 359] on input "text" at bounding box center [792, 359] width 1050 height 28
type input "0"
click at [331, 453] on wm-data-entity-input "Is a perimeter drain with socktile required? Yes No" at bounding box center [792, 425] width 1050 height 79
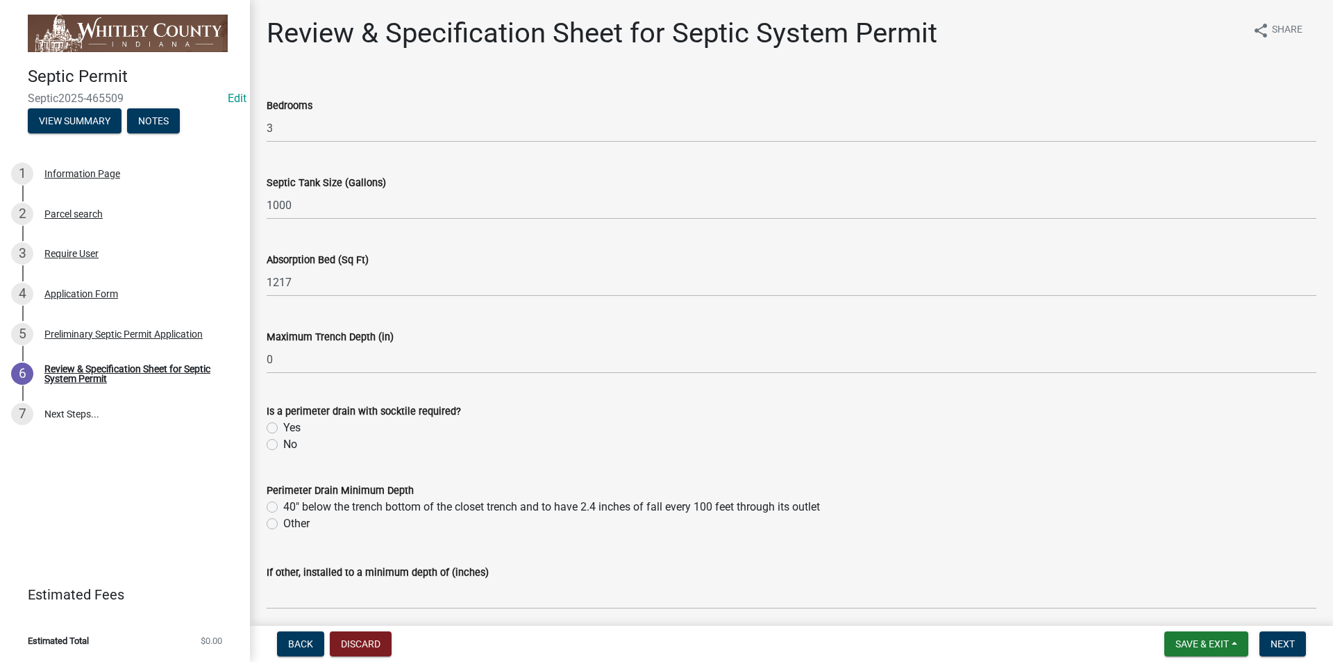
click at [283, 426] on label "Yes" at bounding box center [291, 427] width 17 height 17
click at [283, 426] on input "Yes" at bounding box center [287, 423] width 9 height 9
radio input "true"
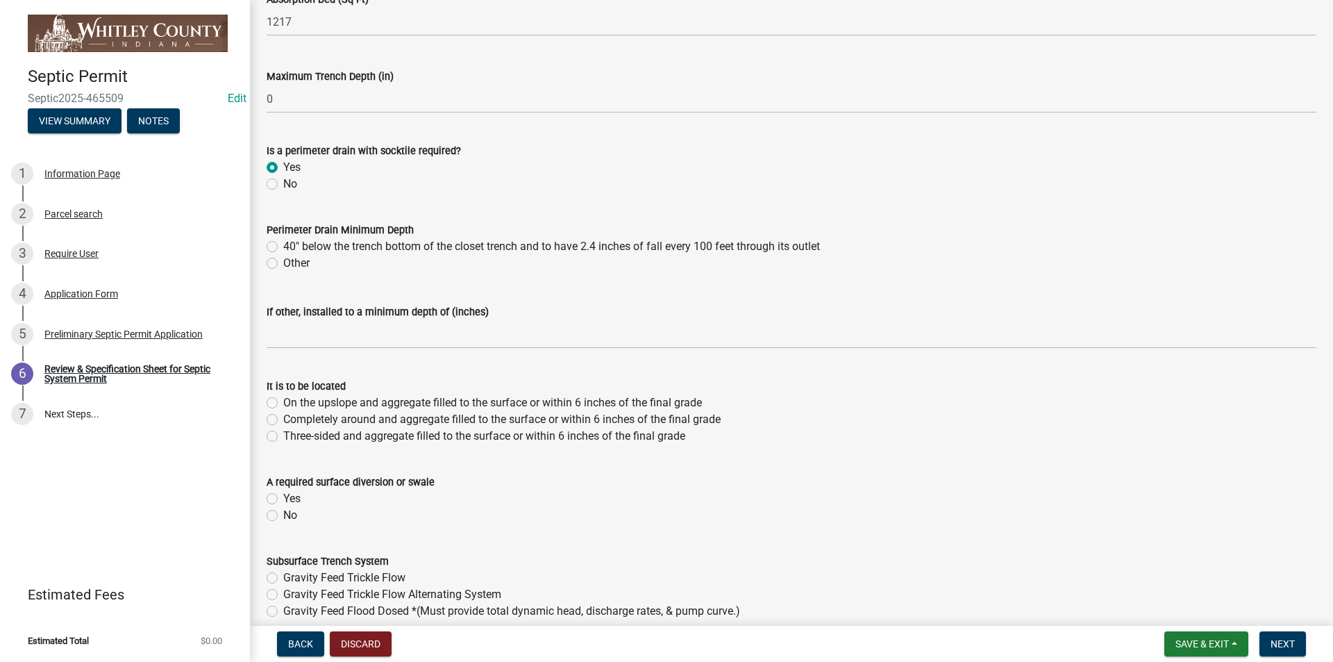
scroll to position [278, 0]
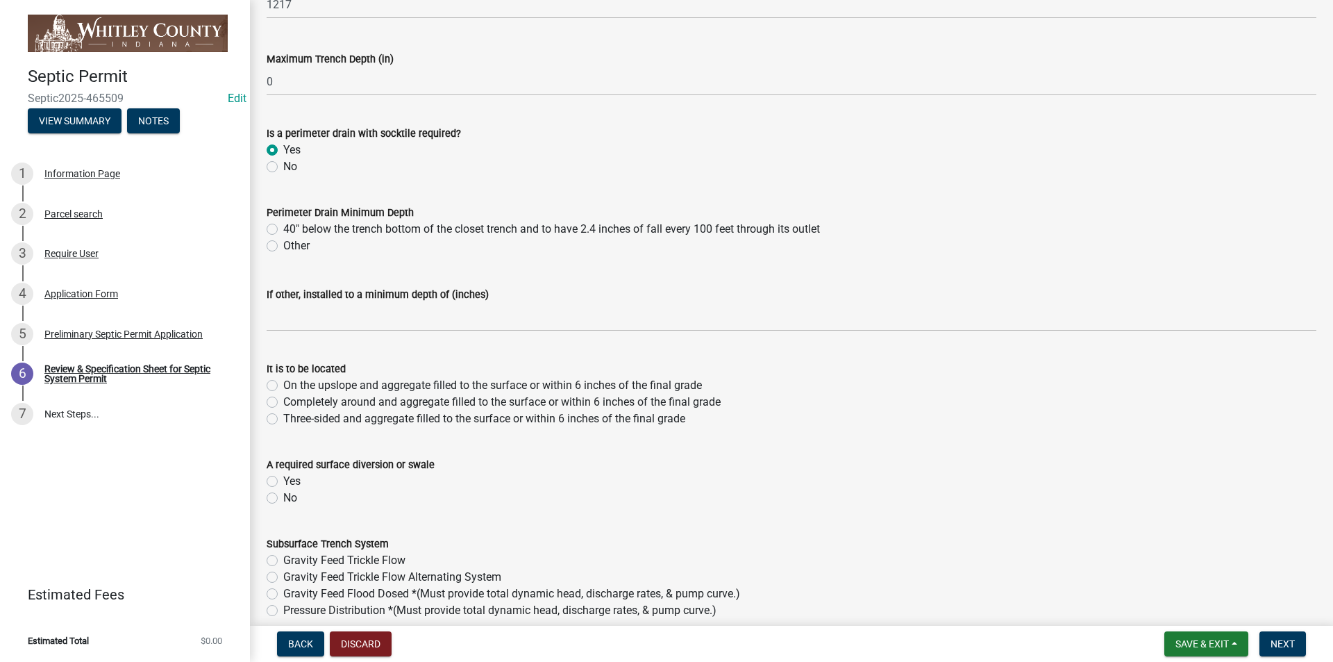
click at [283, 479] on label "Yes" at bounding box center [291, 481] width 17 height 17
click at [283, 479] on input "Yes" at bounding box center [287, 477] width 9 height 9
radio input "true"
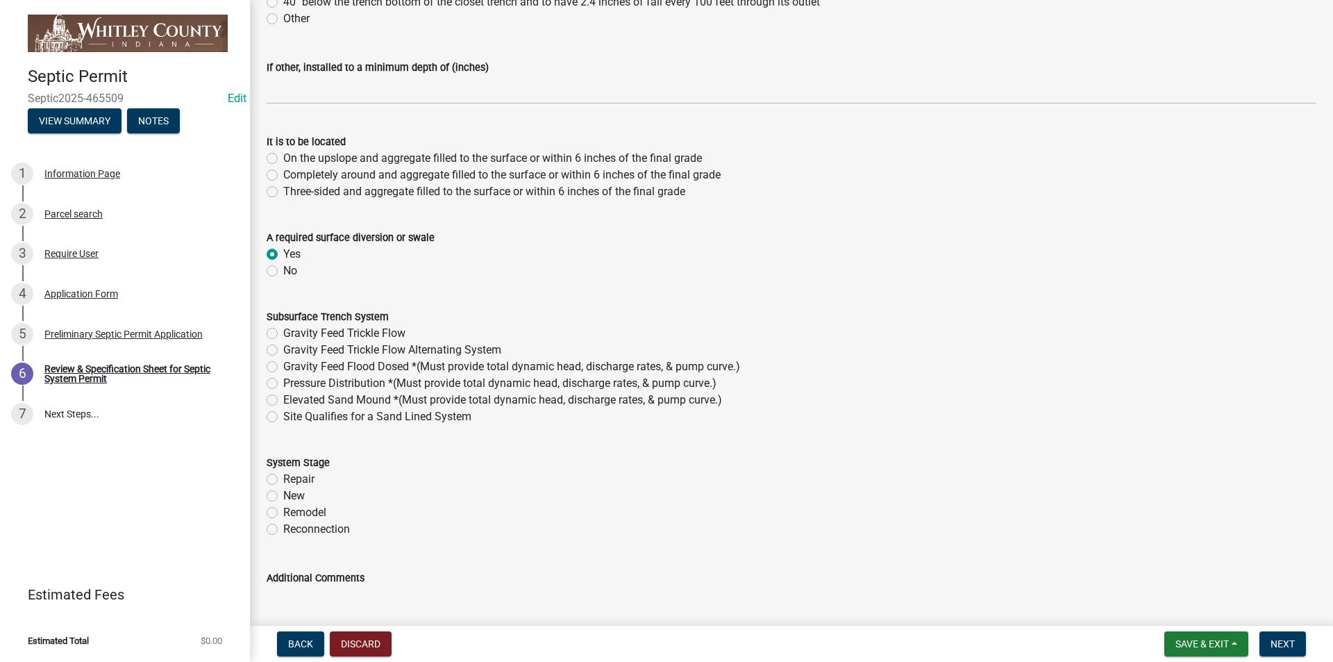
scroll to position [556, 0]
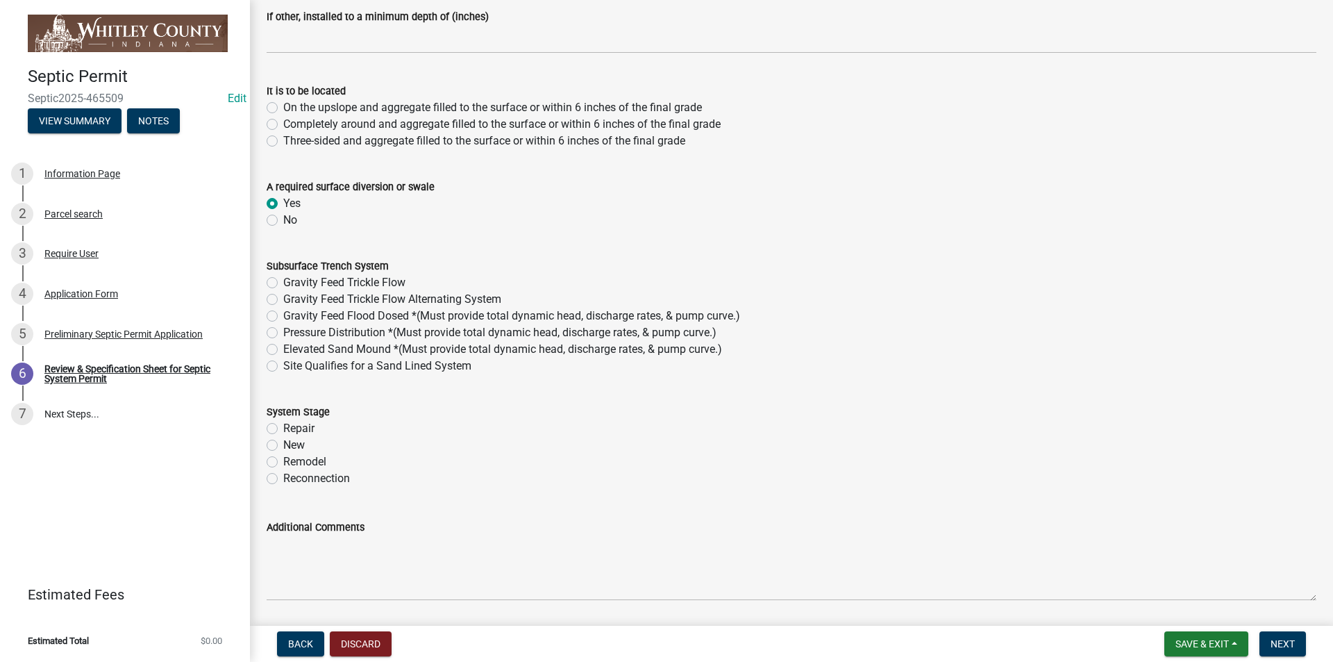
click at [283, 317] on label "Gravity Feed Flood Dosed *(Must provide total dynamic head, discharge rates, & …" at bounding box center [511, 316] width 457 height 17
click at [283, 317] on input "Gravity Feed Flood Dosed *(Must provide total dynamic head, discharge rates, & …" at bounding box center [287, 312] width 9 height 9
radio input "true"
click at [283, 351] on label "Elevated Sand Mound *(Must provide total dynamic head, discharge rates, & pump …" at bounding box center [502, 349] width 439 height 17
click at [283, 350] on input "Elevated Sand Mound *(Must provide total dynamic head, discharge rates, & pump …" at bounding box center [287, 345] width 9 height 9
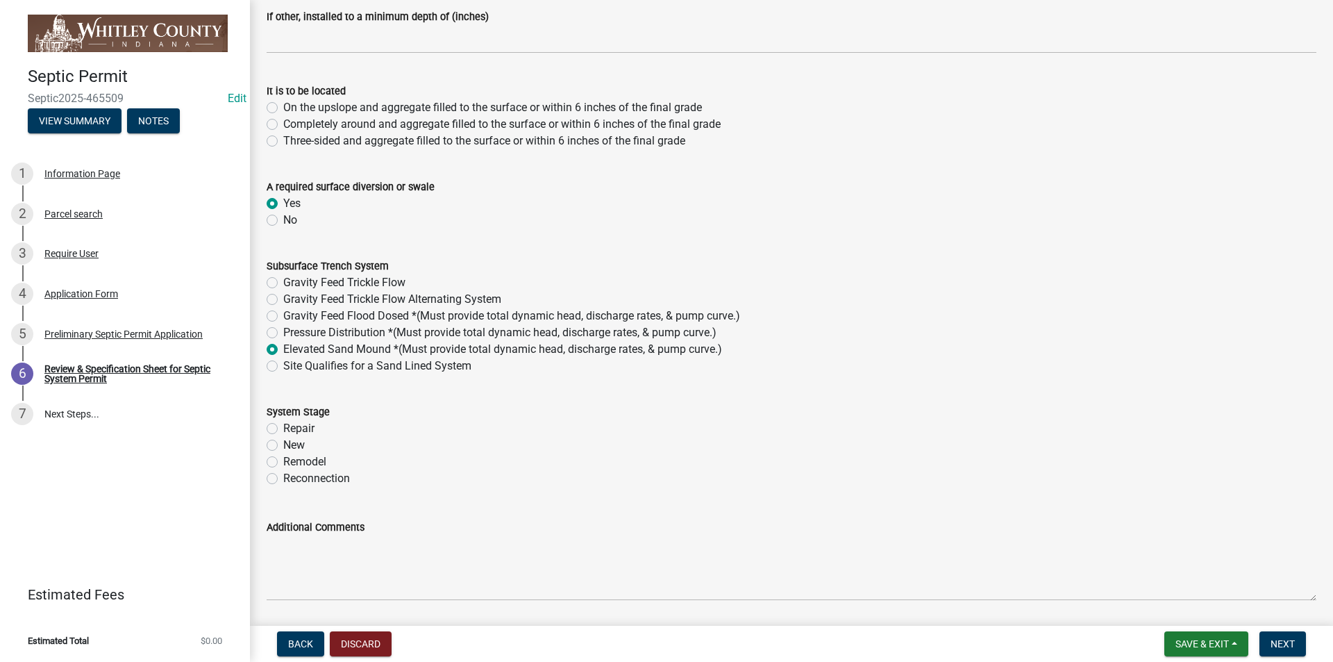
radio input "true"
click at [283, 429] on label "Repair" at bounding box center [298, 428] width 31 height 17
click at [283, 429] on input "Repair" at bounding box center [287, 424] width 9 height 9
radio input "true"
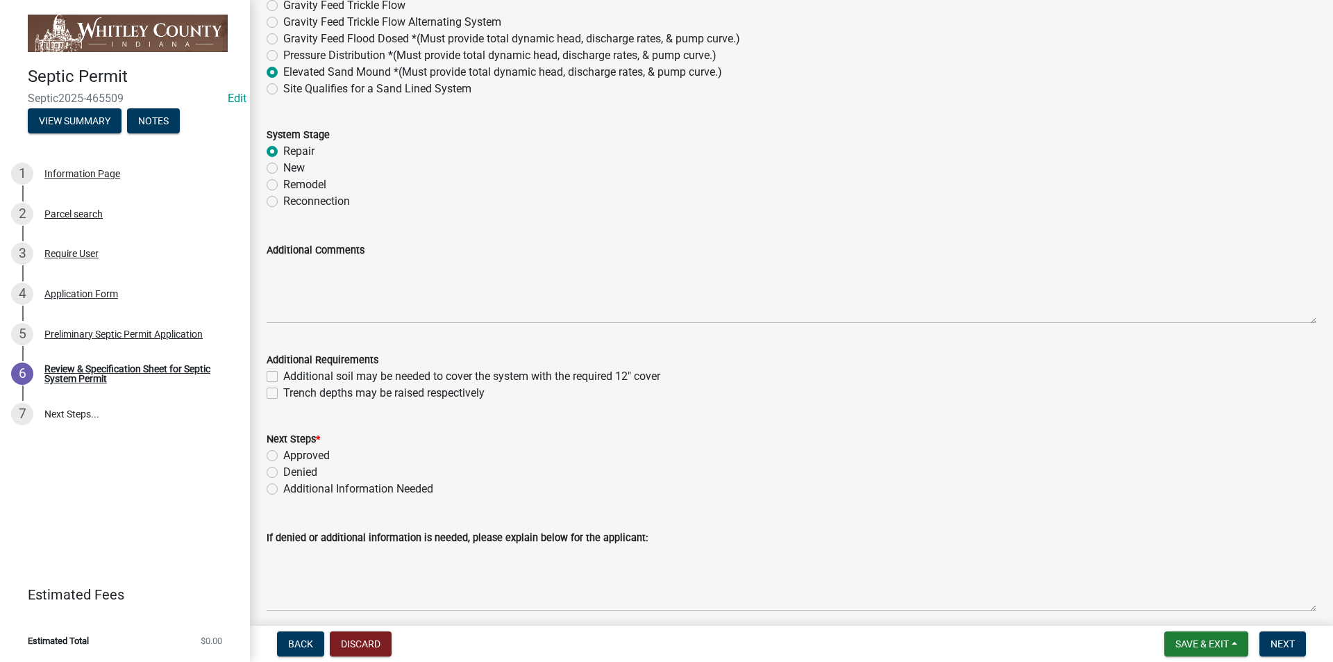
scroll to position [889, 0]
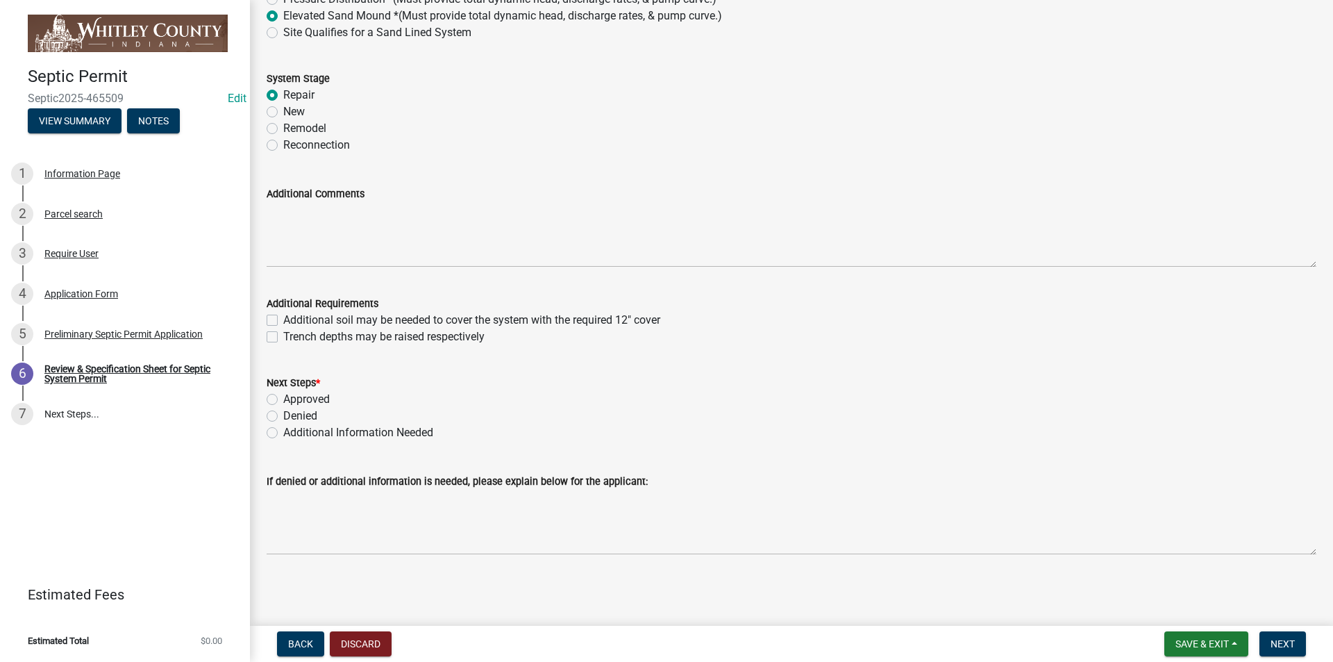
click at [283, 399] on label "Approved" at bounding box center [306, 399] width 47 height 17
click at [283, 399] on input "Approved" at bounding box center [287, 395] width 9 height 9
radio input "true"
click at [1286, 642] on span "Next" at bounding box center [1283, 643] width 24 height 11
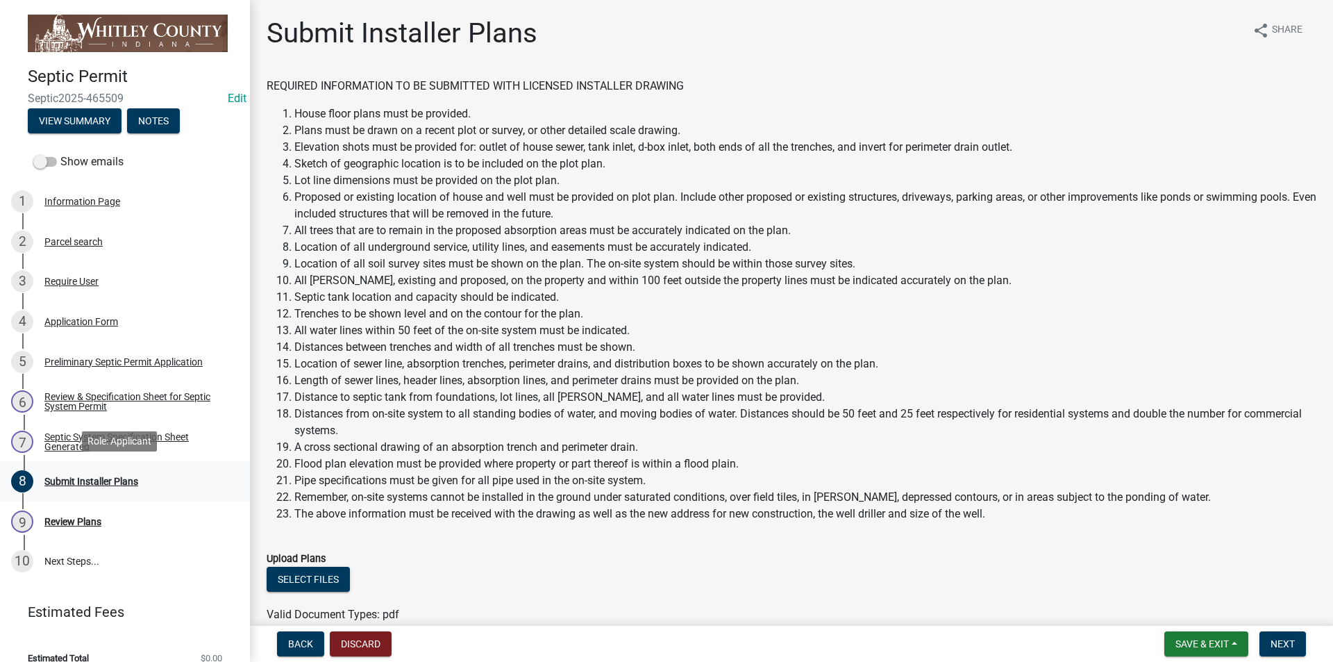
click at [97, 479] on div "Submit Installer Plans" at bounding box center [91, 481] width 94 height 10
click at [48, 481] on div "Submit Installer Plans" at bounding box center [91, 481] width 94 height 10
click at [1285, 642] on span "Next" at bounding box center [1283, 643] width 24 height 11
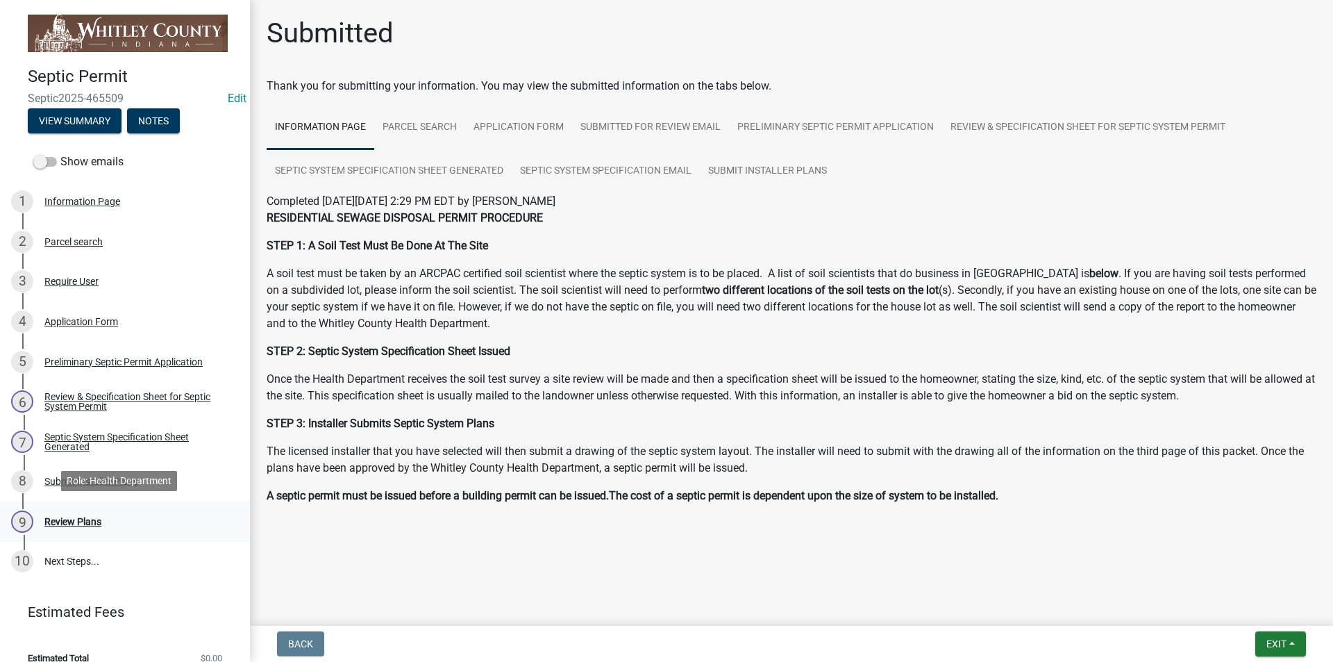
click at [91, 519] on div "Review Plans" at bounding box center [72, 522] width 57 height 10
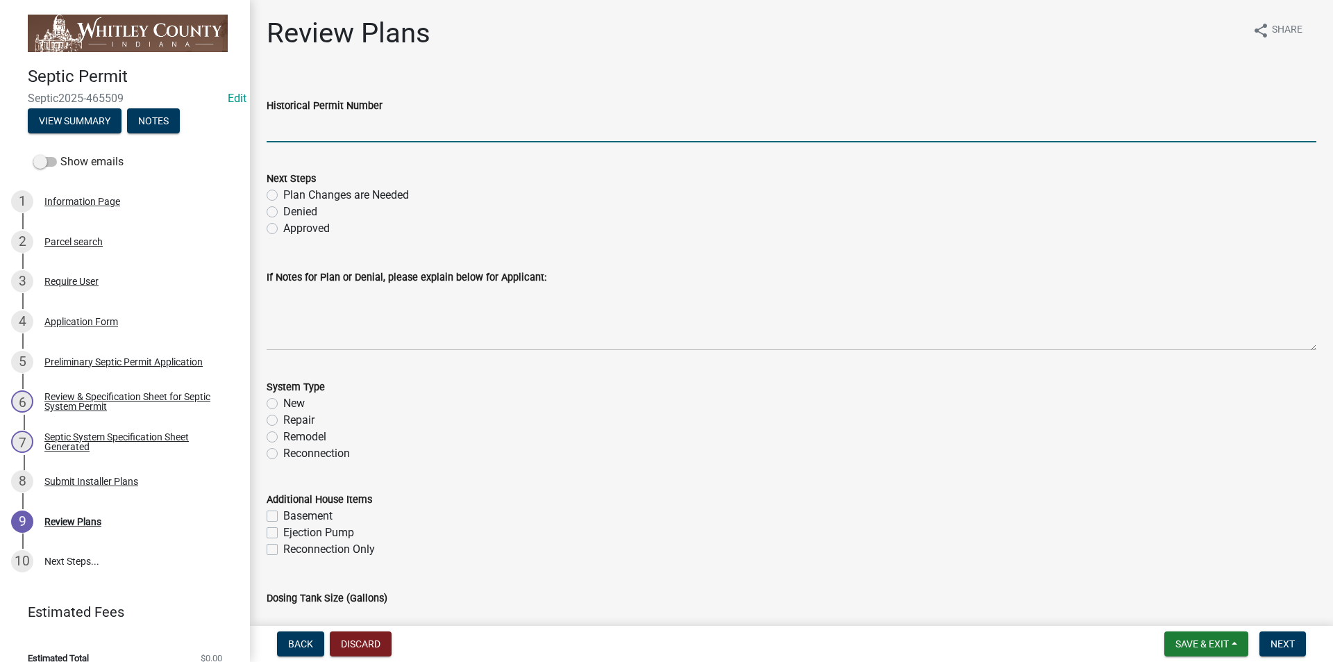
click at [267, 129] on input "Historical Permit Number" at bounding box center [792, 128] width 1050 height 28
type input "7754"
click at [283, 228] on label "Approved" at bounding box center [306, 228] width 47 height 17
click at [283, 228] on input "Approved" at bounding box center [287, 224] width 9 height 9
radio input "true"
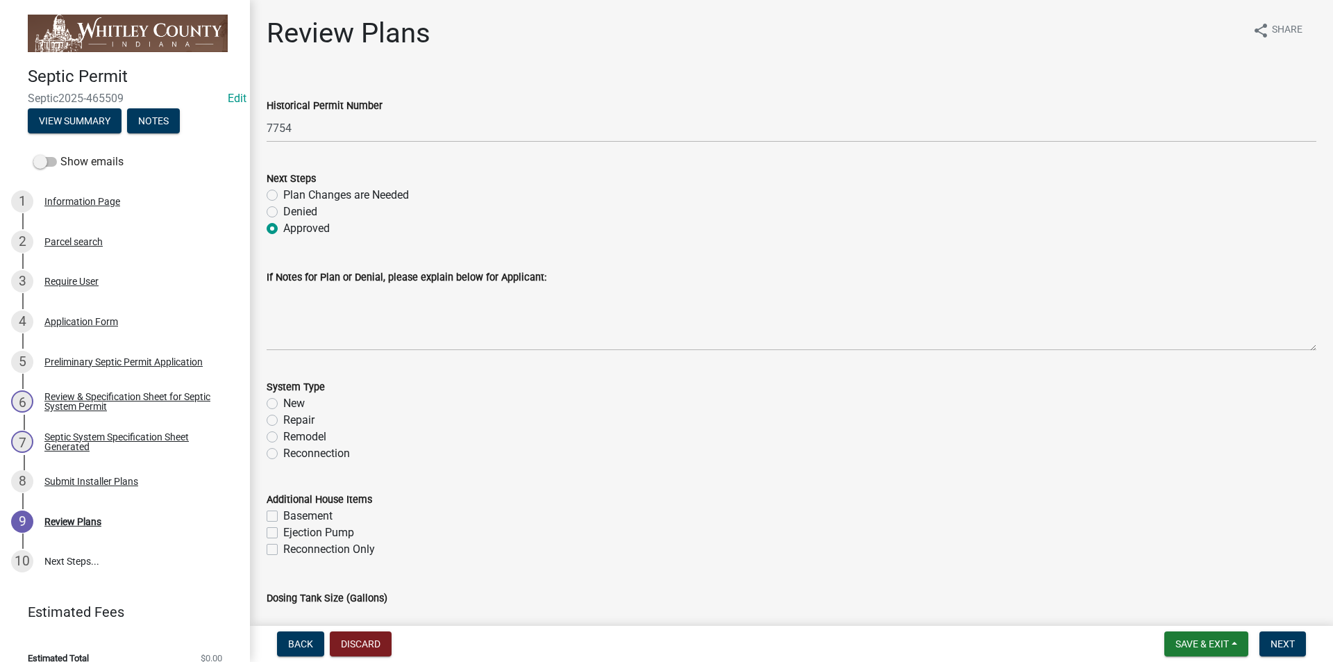
click at [283, 419] on label "Repair" at bounding box center [298, 420] width 31 height 17
click at [283, 419] on input "Repair" at bounding box center [287, 416] width 9 height 9
radio input "true"
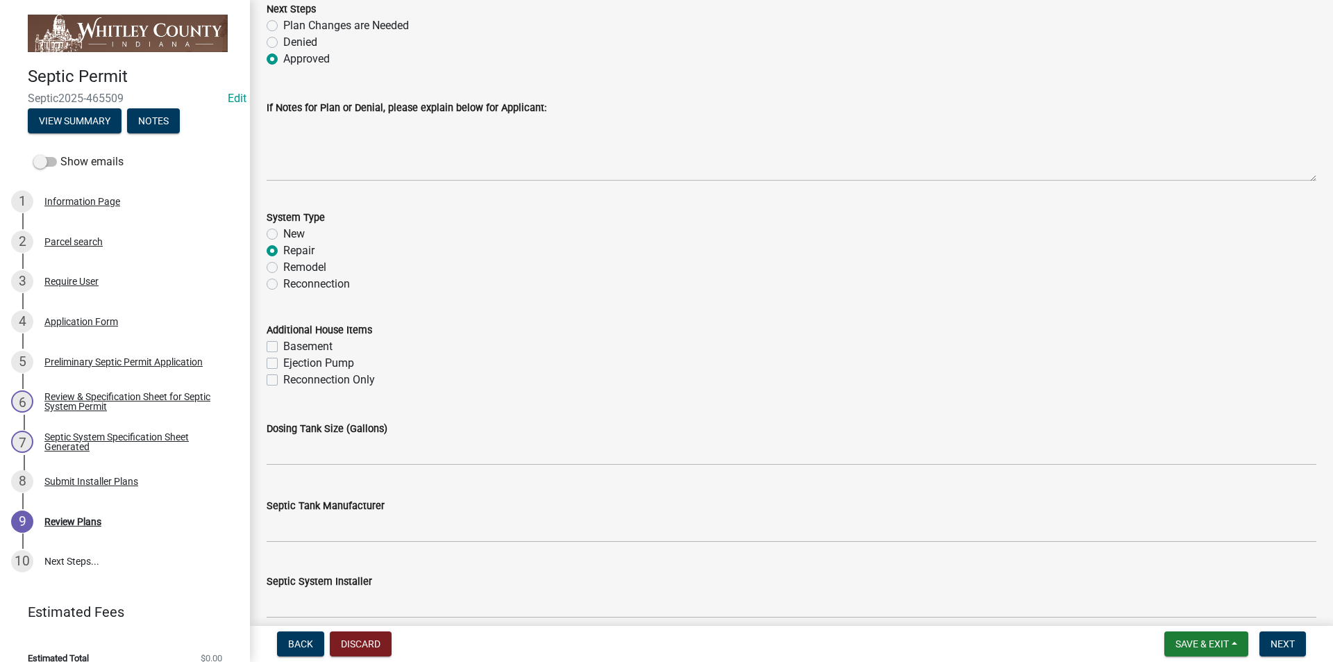
scroll to position [208, 0]
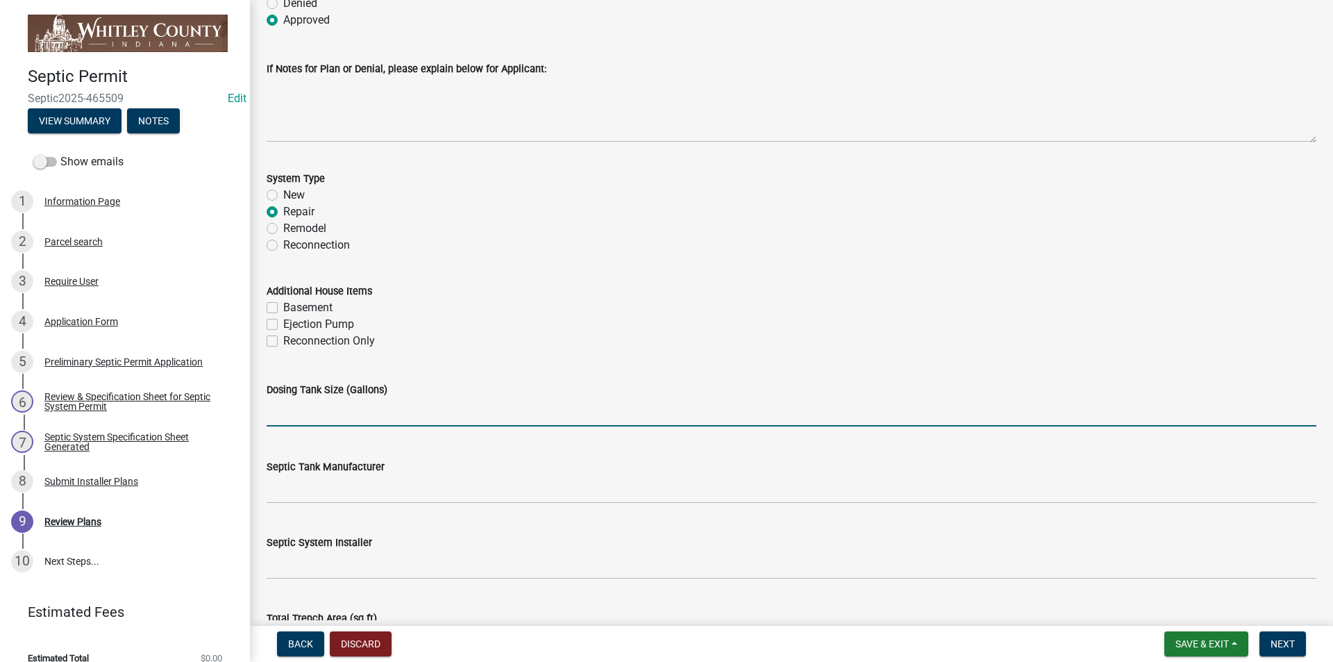
click at [277, 414] on input "text" at bounding box center [792, 412] width 1050 height 28
type input "1000"
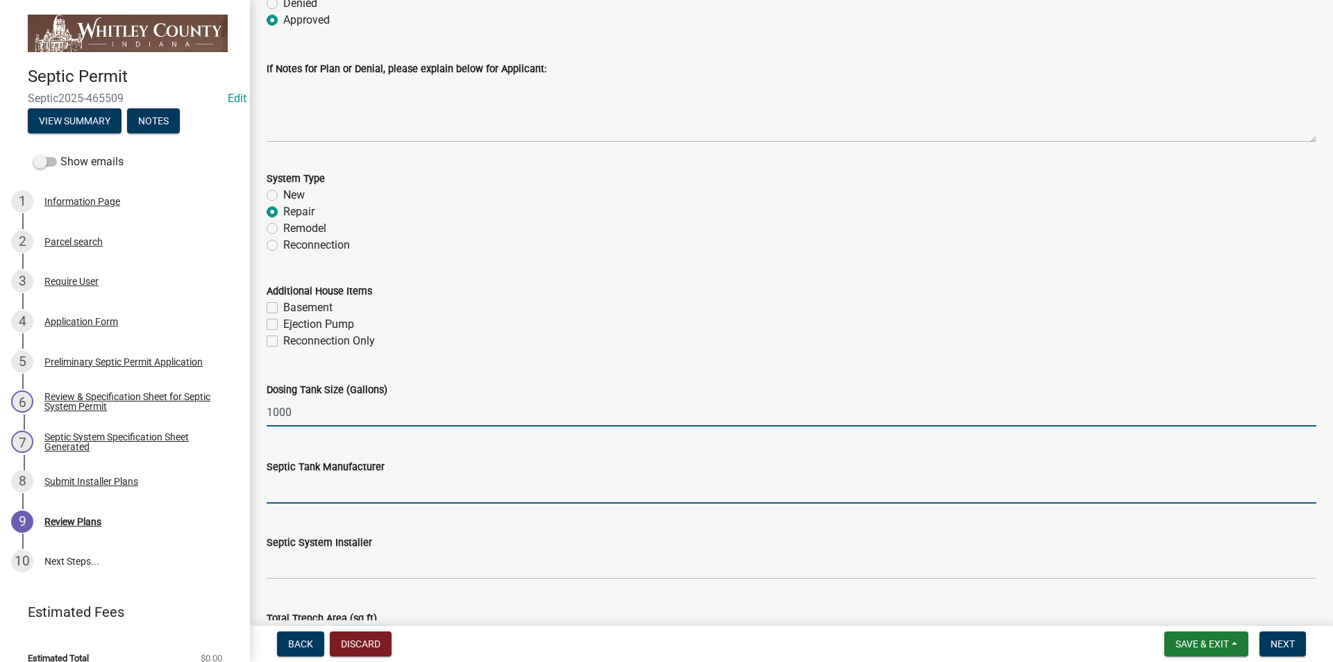
click at [325, 490] on input "Septic Tank Manufacturer" at bounding box center [792, 489] width 1050 height 28
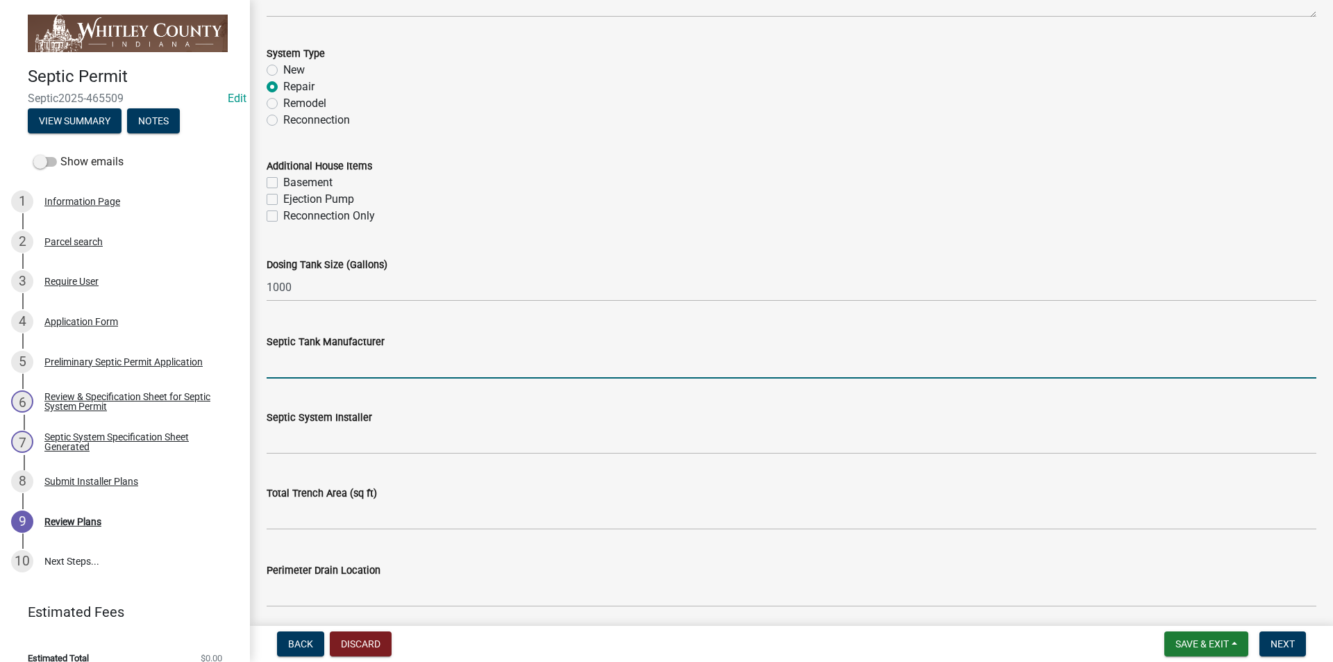
scroll to position [347, 0]
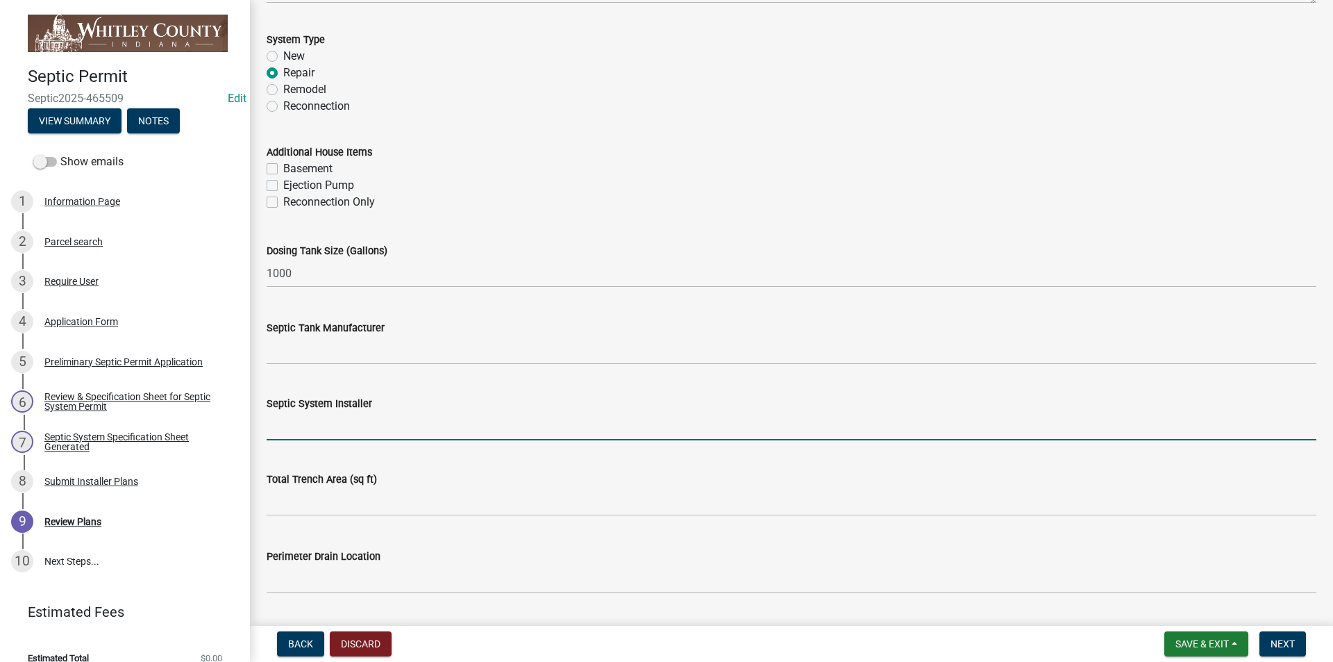
click at [269, 427] on input "Septic System Installer" at bounding box center [792, 426] width 1050 height 28
type input "440 Dirt Co."
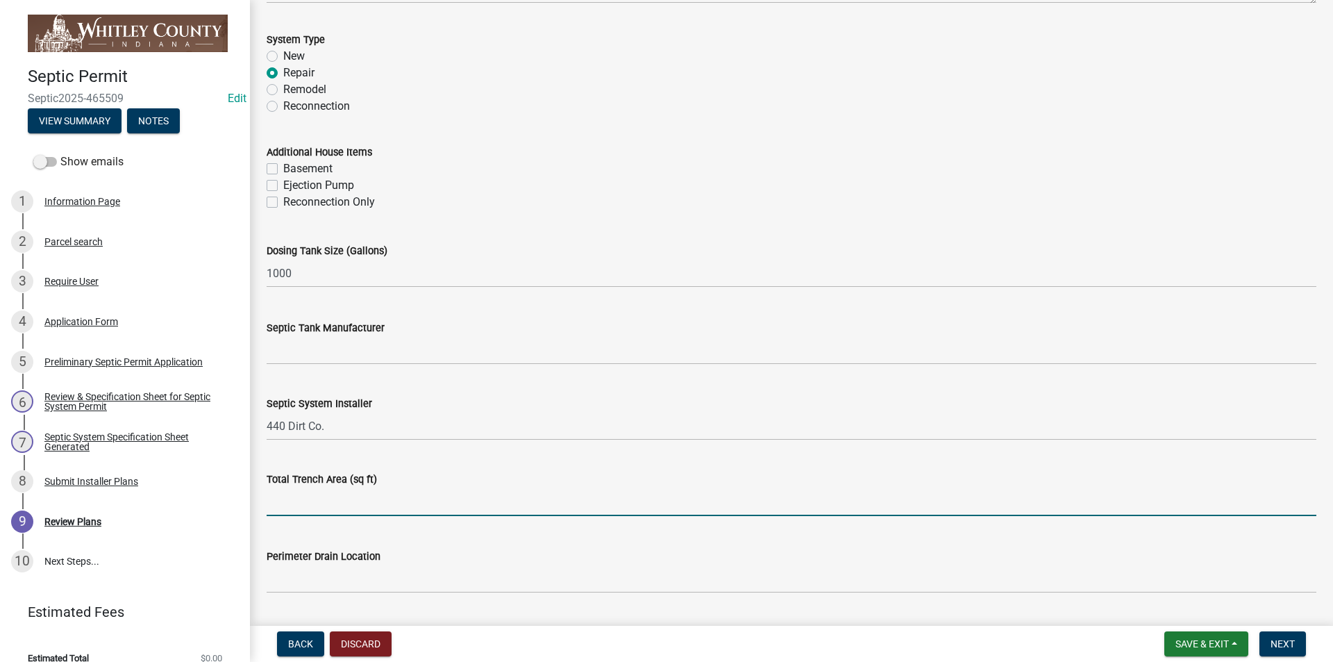
click at [288, 513] on input "text" at bounding box center [792, 502] width 1050 height 28
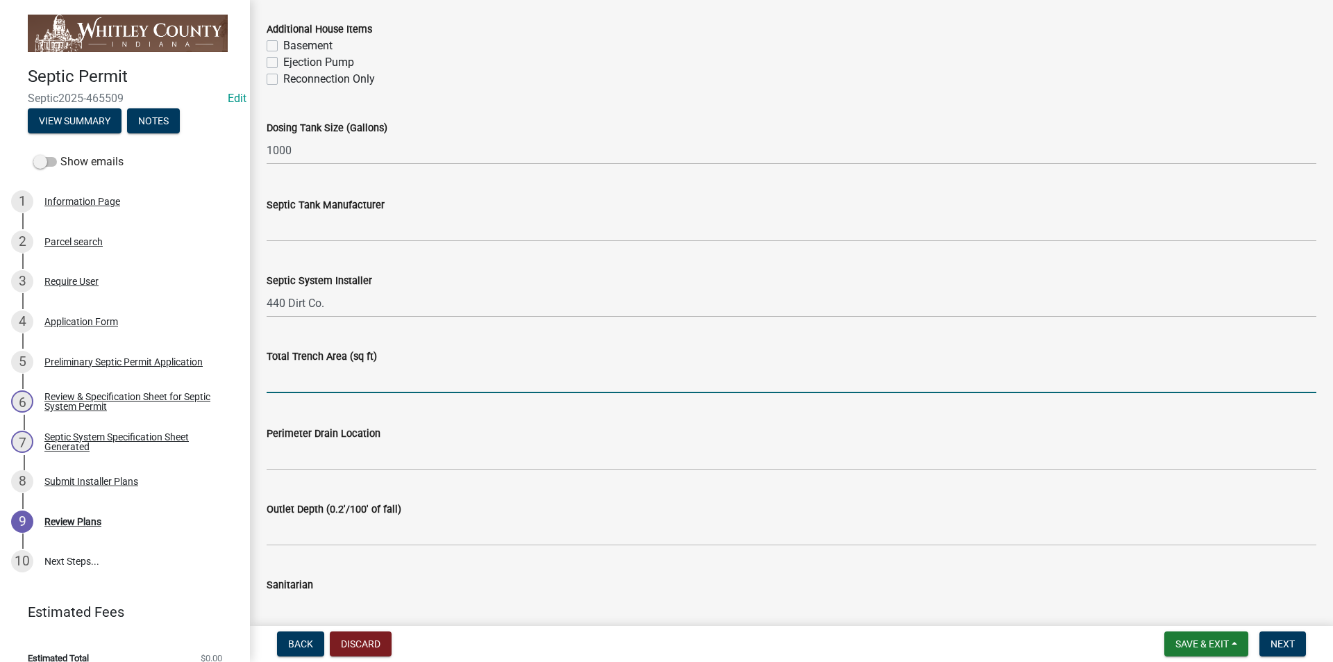
scroll to position [486, 0]
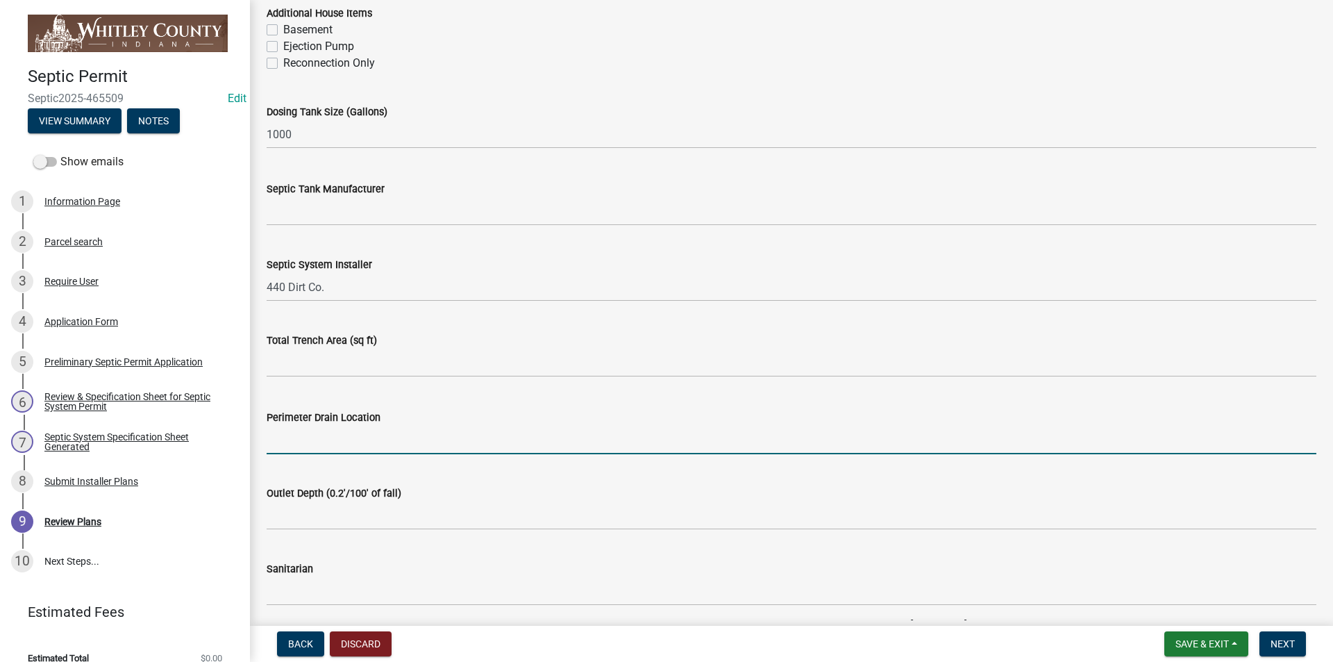
click at [283, 438] on input "Perimeter Drain Location" at bounding box center [792, 440] width 1050 height 28
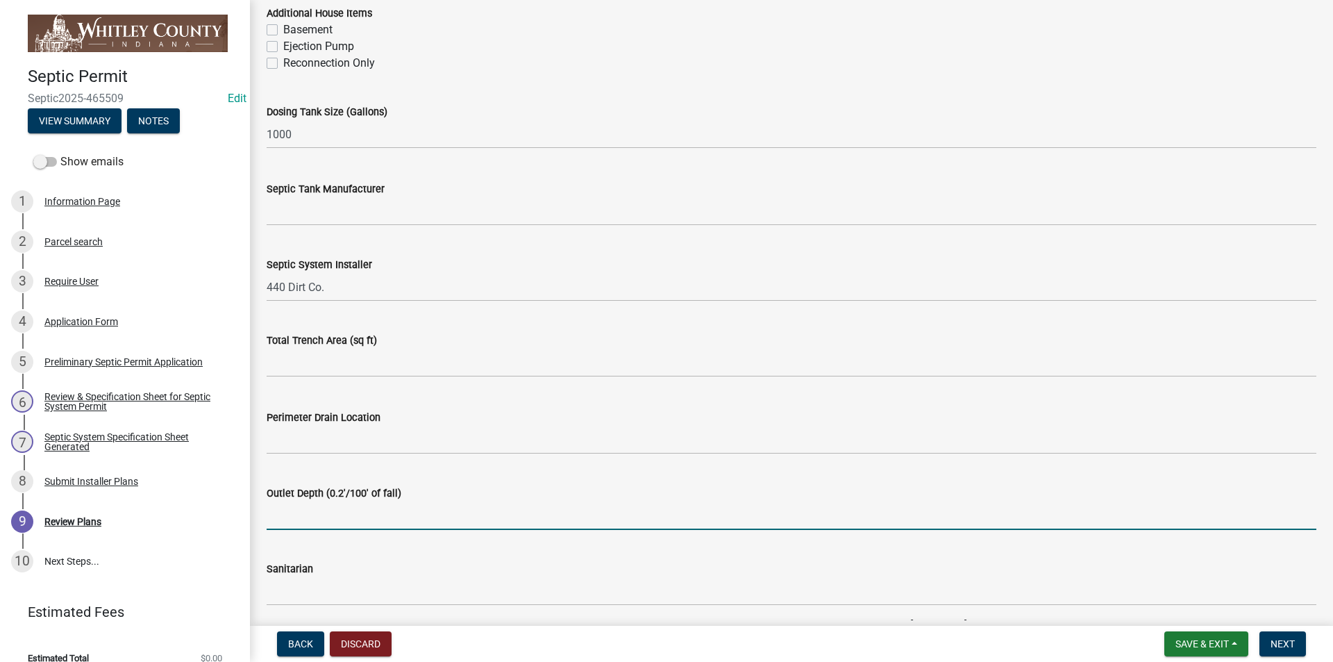
click at [274, 513] on input "Outlet Depth (0.2'/100' of fall)" at bounding box center [792, 515] width 1050 height 28
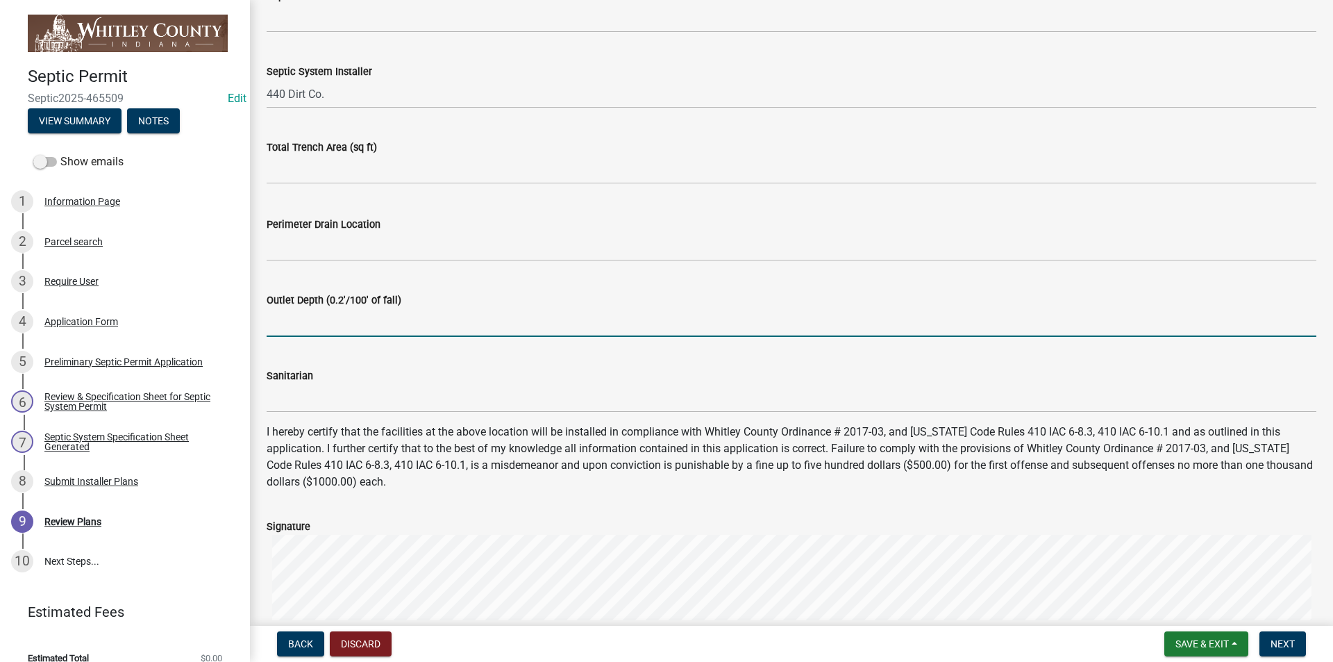
scroll to position [694, 0]
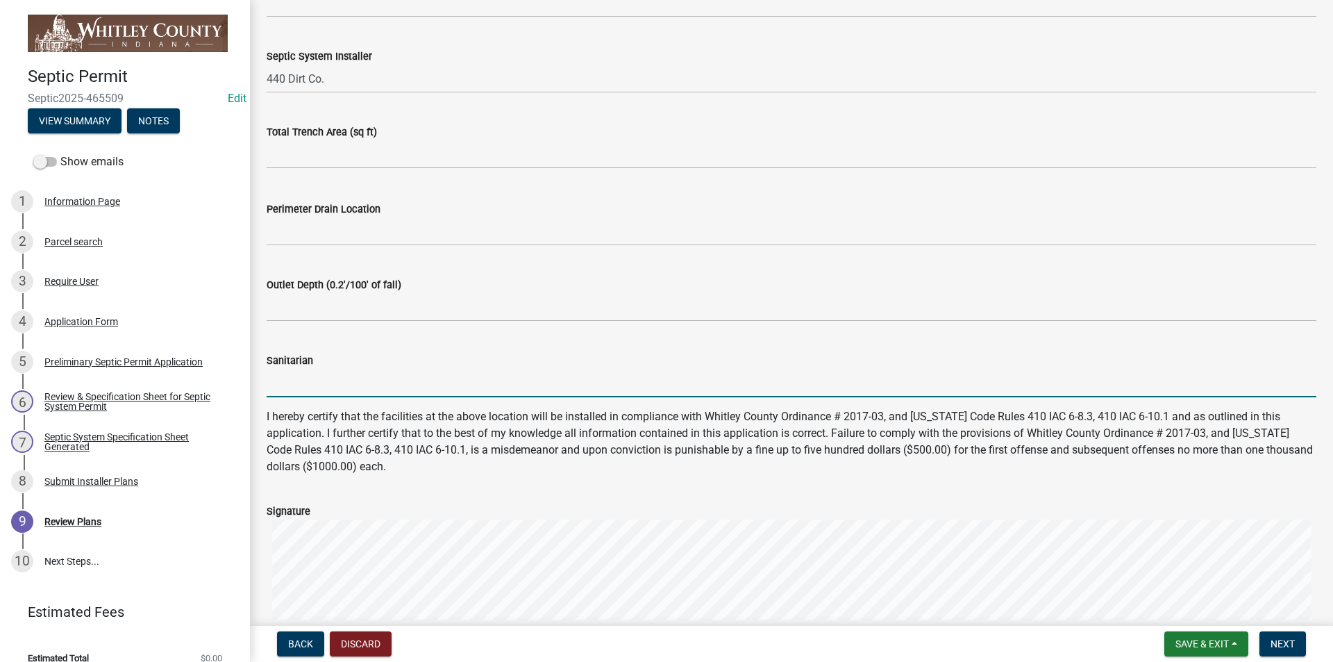
click at [281, 393] on input "Sanitarian" at bounding box center [792, 383] width 1050 height 28
type input "[PERSON_NAME]"
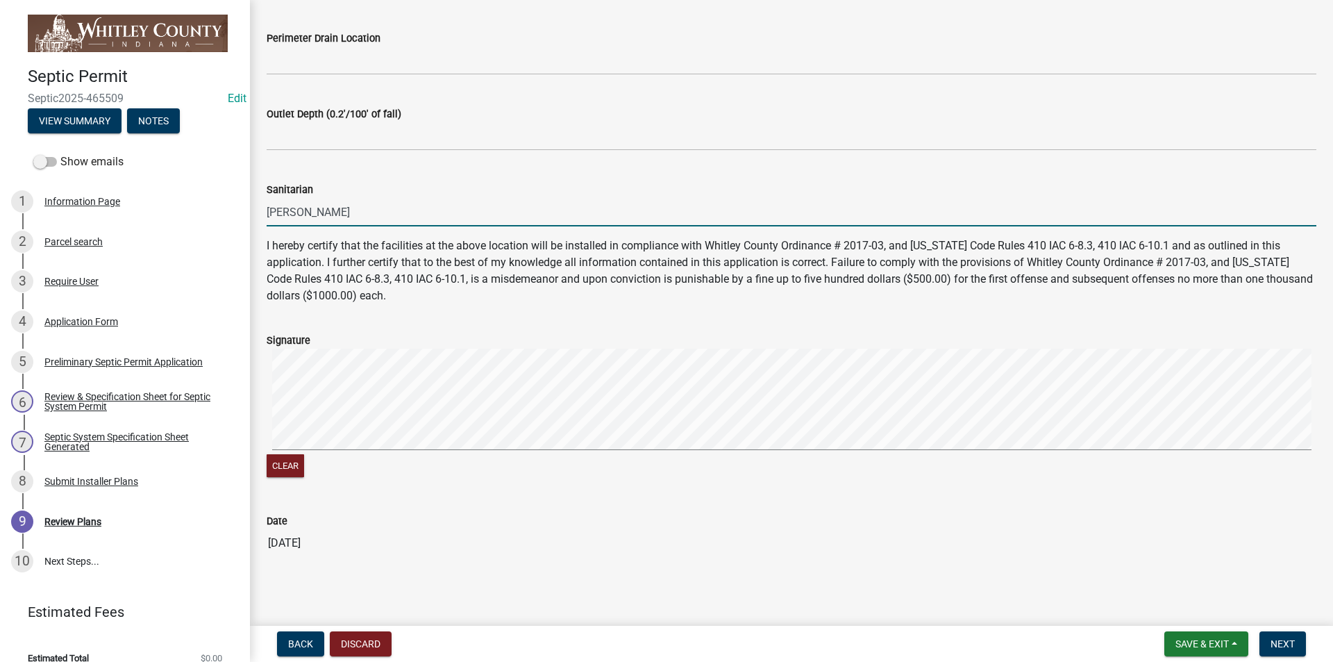
scroll to position [867, 0]
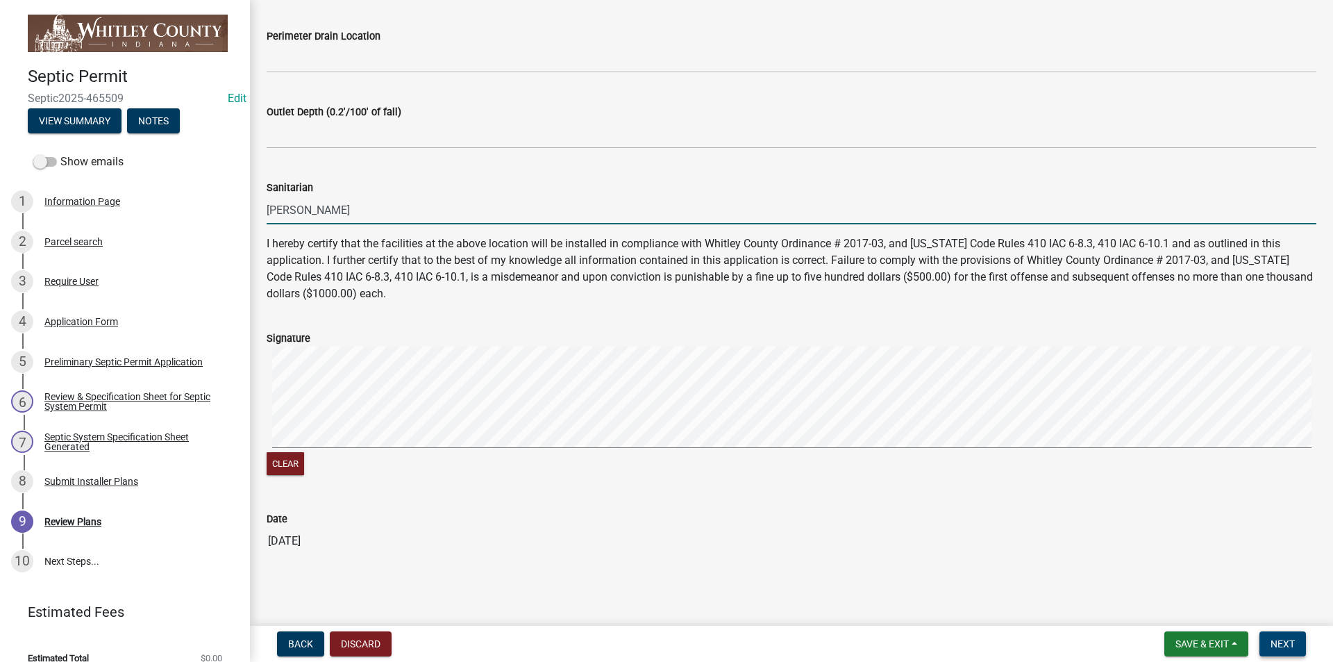
click at [1280, 647] on span "Next" at bounding box center [1283, 643] width 24 height 11
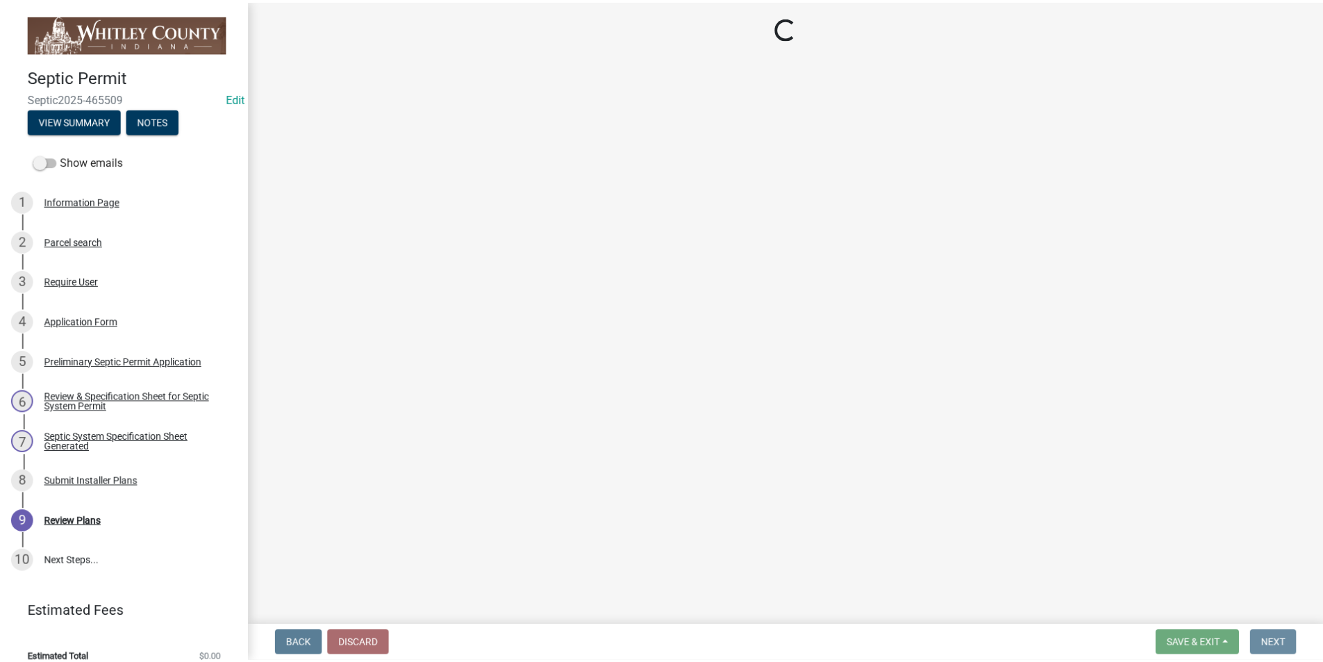
scroll to position [0, 0]
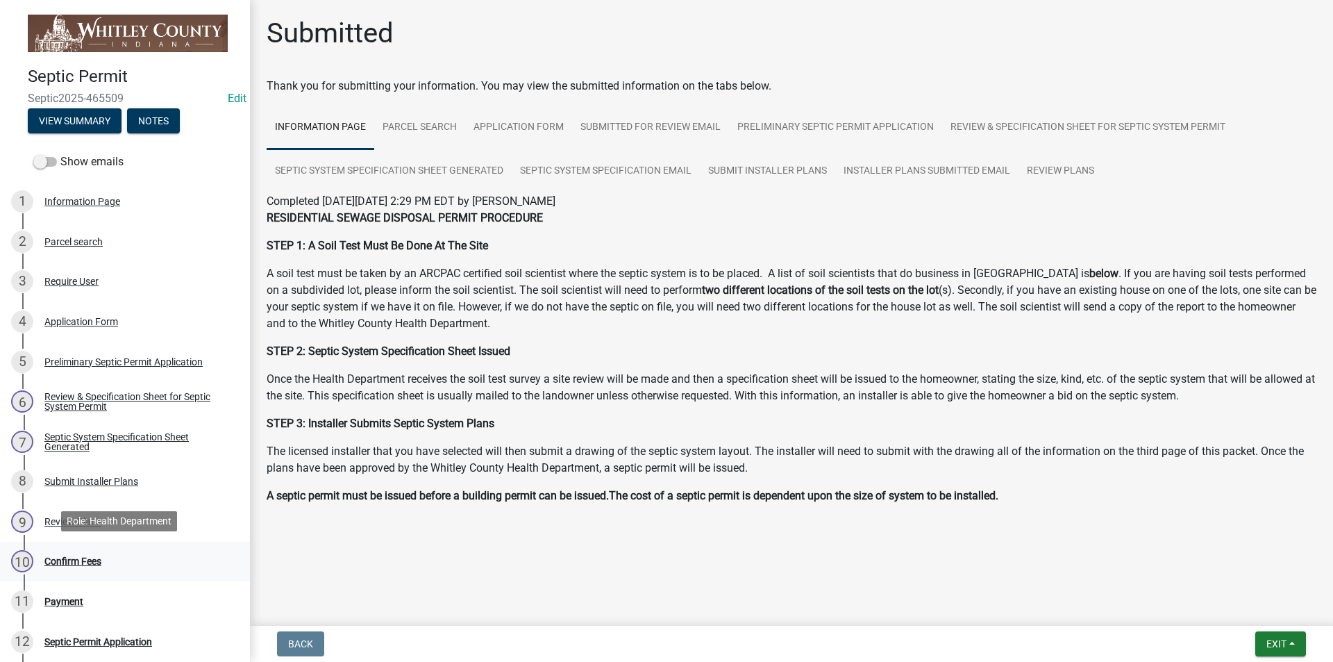
click at [76, 560] on div "Confirm Fees" at bounding box center [72, 561] width 57 height 10
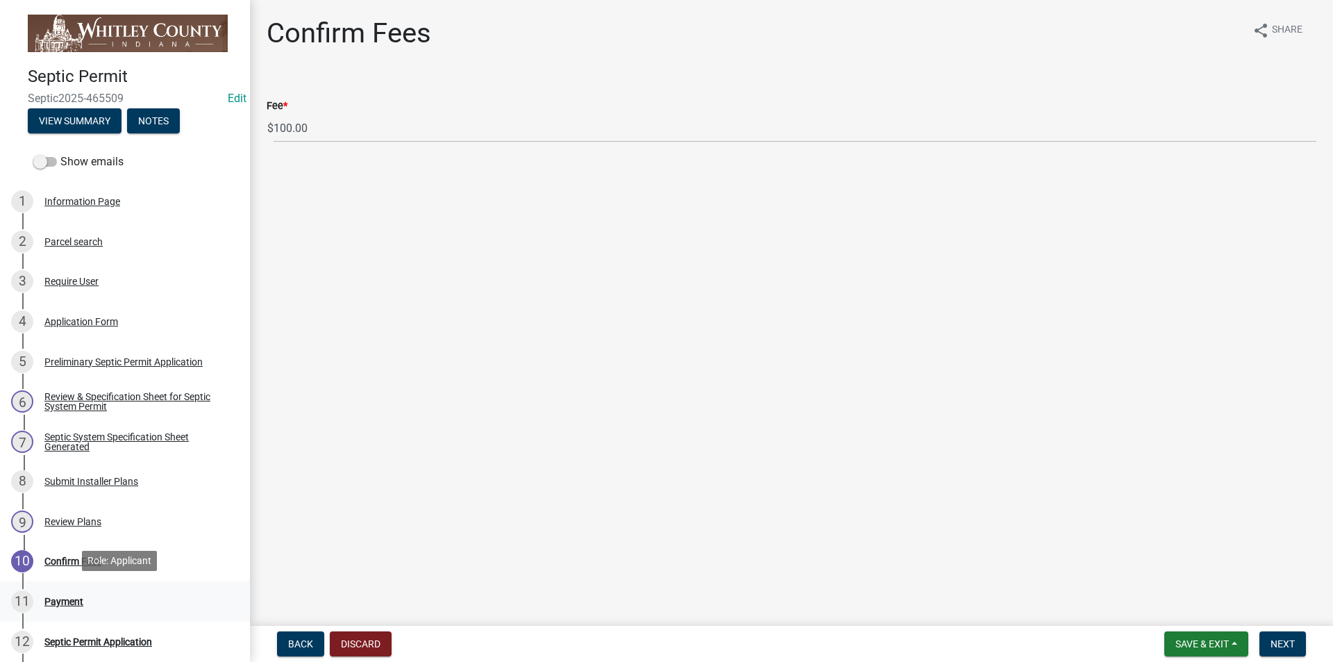
click at [55, 597] on div "Payment" at bounding box center [63, 602] width 39 height 10
click at [1293, 644] on span "Next" at bounding box center [1283, 643] width 24 height 11
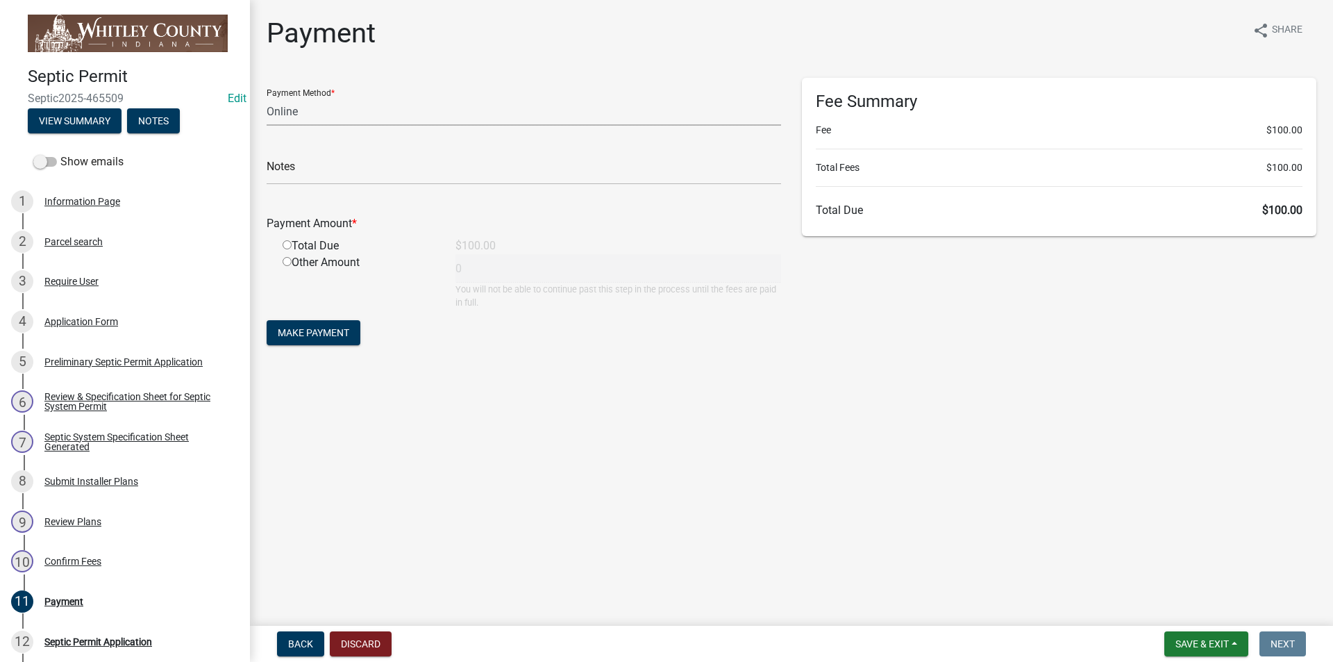
click at [287, 116] on select "Credit Card POS Check Cash Online" at bounding box center [524, 111] width 515 height 28
select select "2: 1"
click at [267, 97] on select "Credit Card POS Check Cash Online" at bounding box center [524, 111] width 515 height 28
click at [286, 244] on input "radio" at bounding box center [287, 244] width 9 height 9
radio input "true"
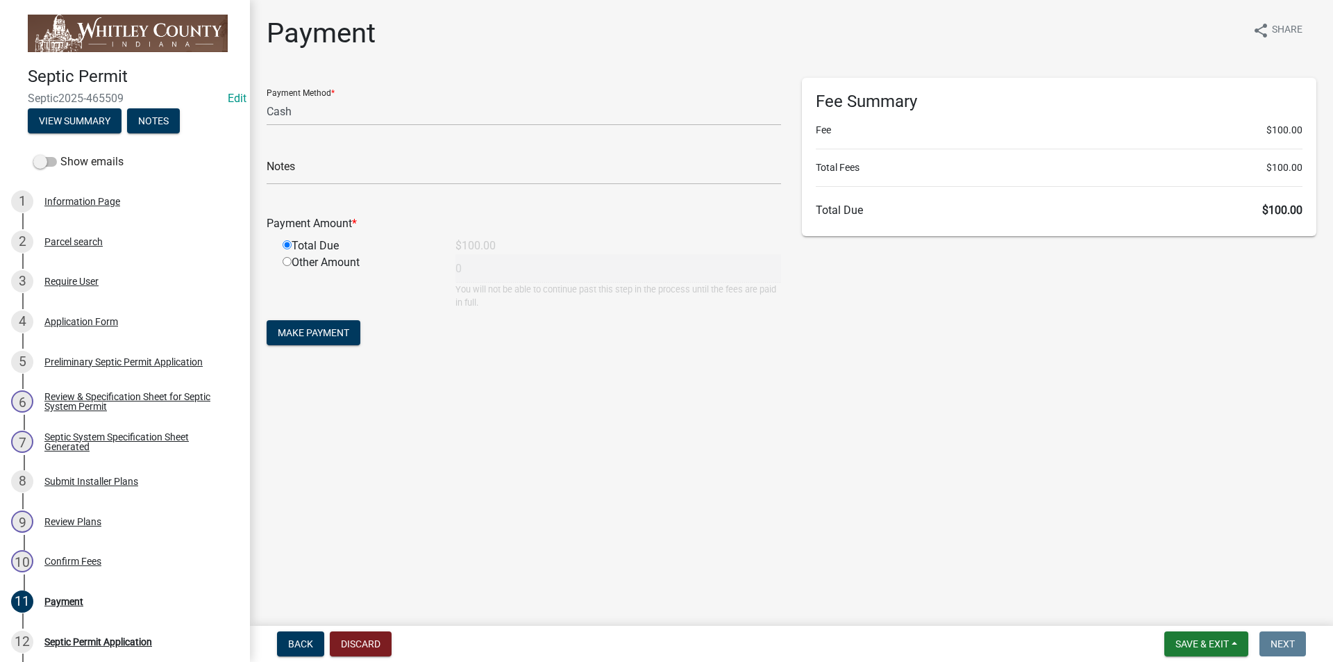
type input "100"
click at [315, 335] on span "Make Payment" at bounding box center [314, 332] width 72 height 11
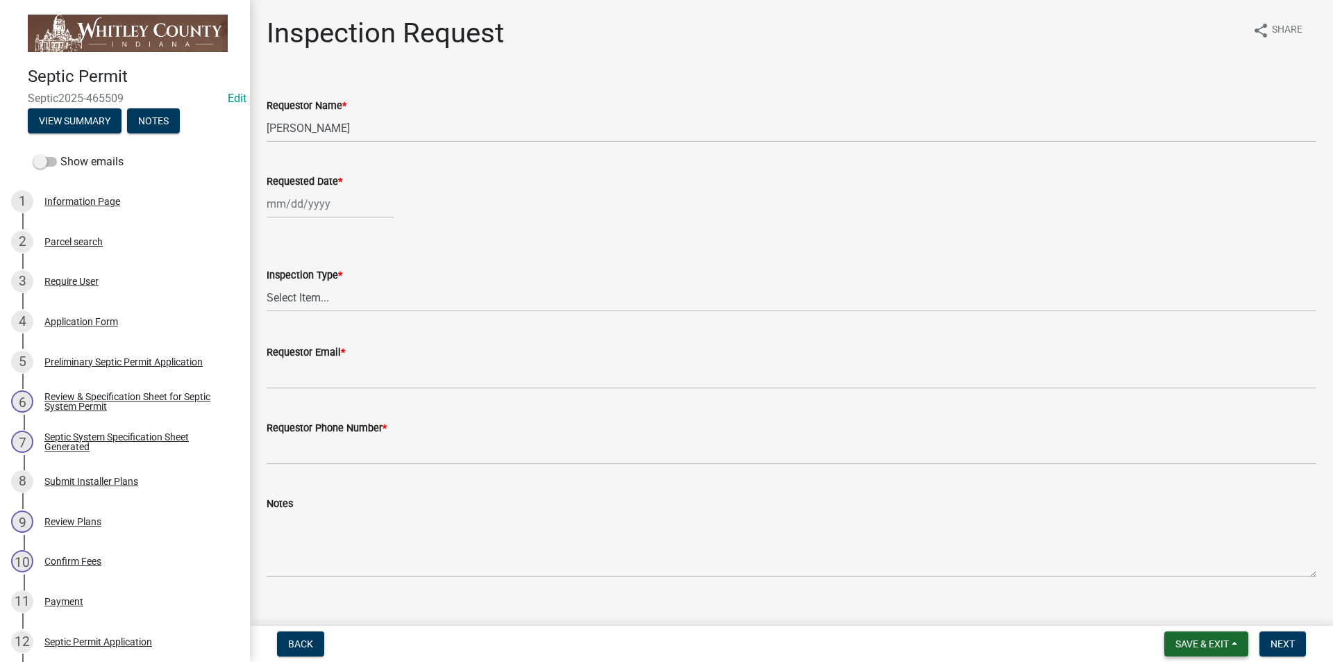
click at [1180, 645] on span "Save & Exit" at bounding box center [1202, 643] width 53 height 11
click at [1178, 610] on button "Save & Exit" at bounding box center [1193, 607] width 111 height 33
